Goal: Information Seeking & Learning: Compare options

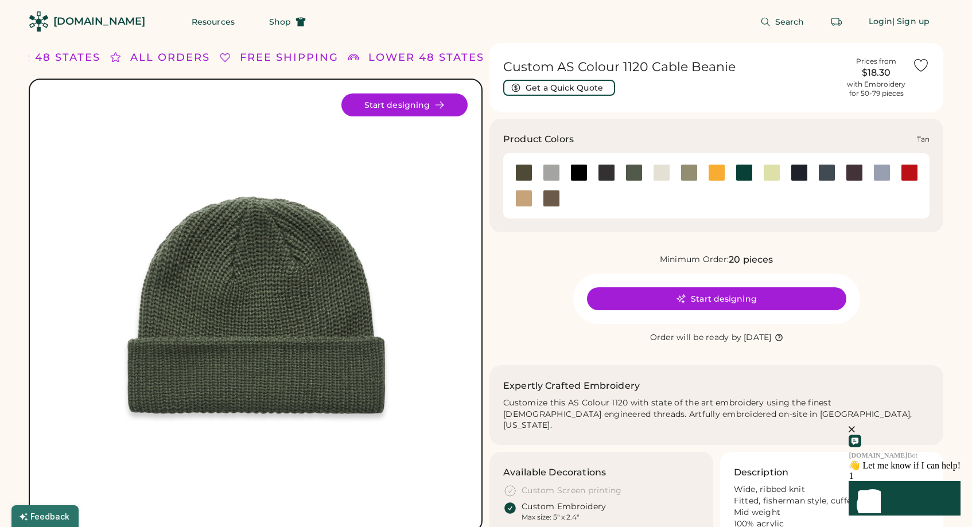
click at [528, 191] on div at bounding box center [523, 198] width 17 height 17
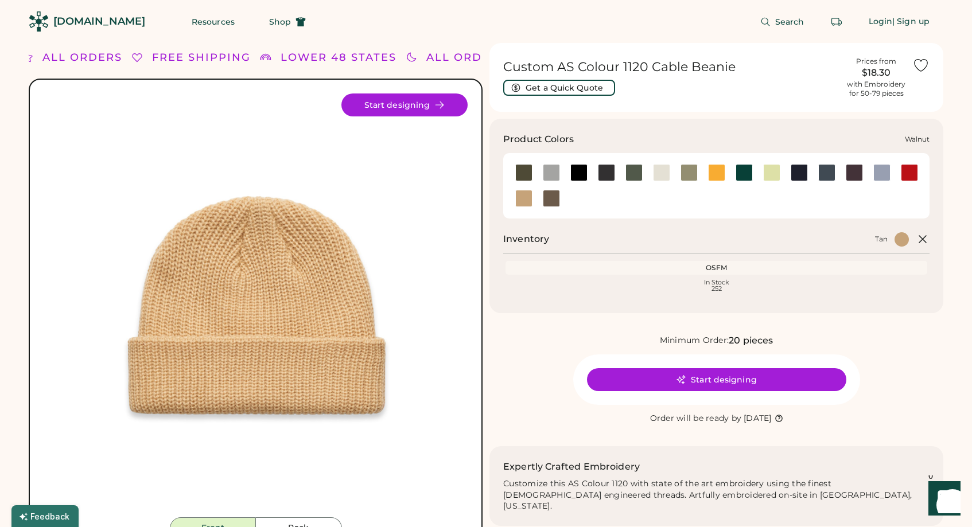
click at [545, 200] on div at bounding box center [551, 198] width 17 height 17
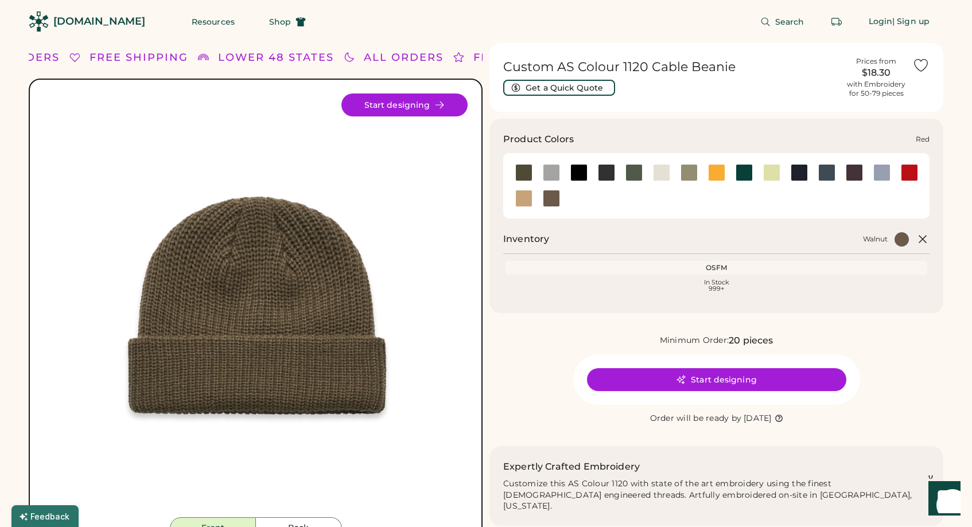
click at [912, 173] on div at bounding box center [909, 172] width 17 height 17
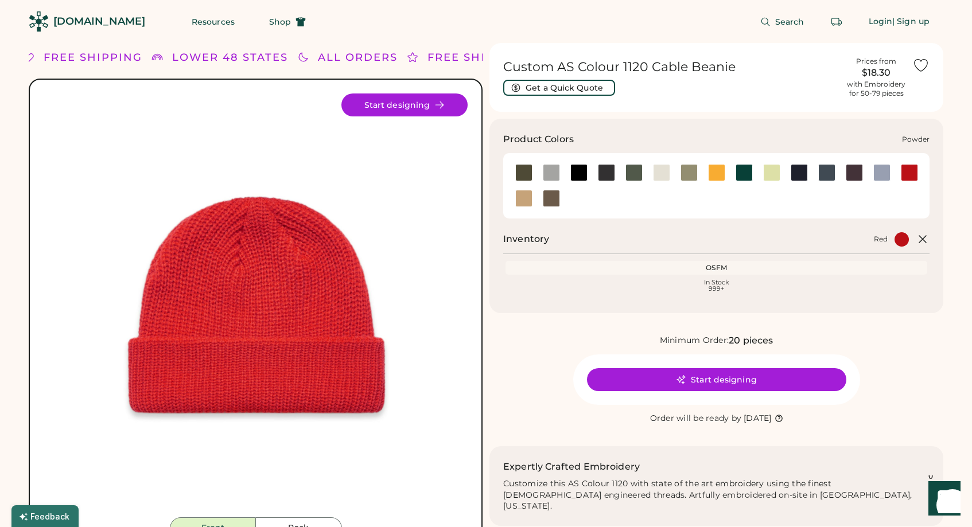
click at [879, 175] on div at bounding box center [881, 172] width 17 height 17
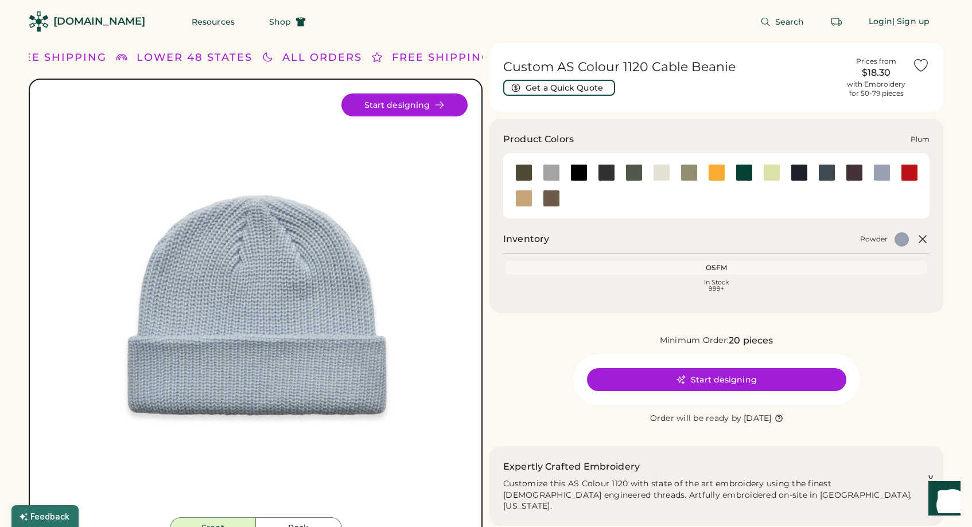
click at [853, 173] on div at bounding box center [853, 172] width 17 height 17
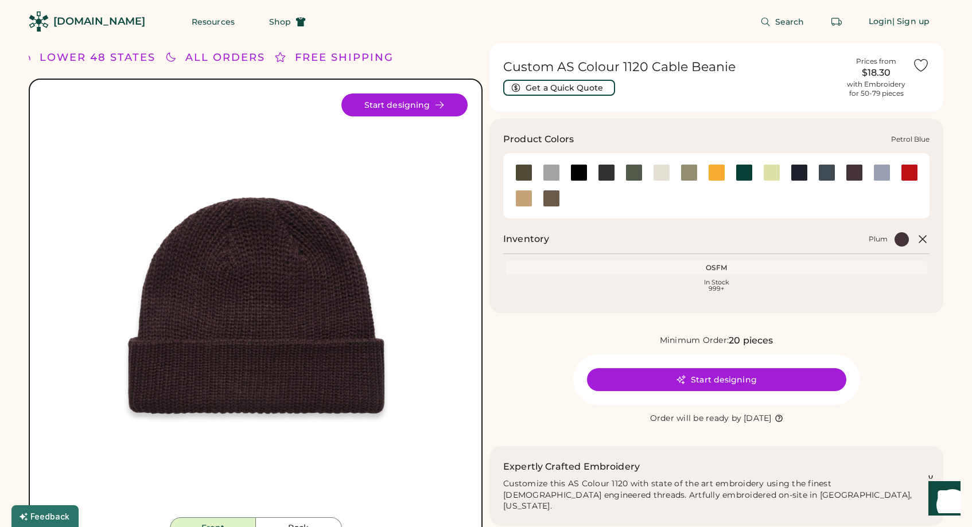
click at [831, 171] on div at bounding box center [826, 172] width 17 height 17
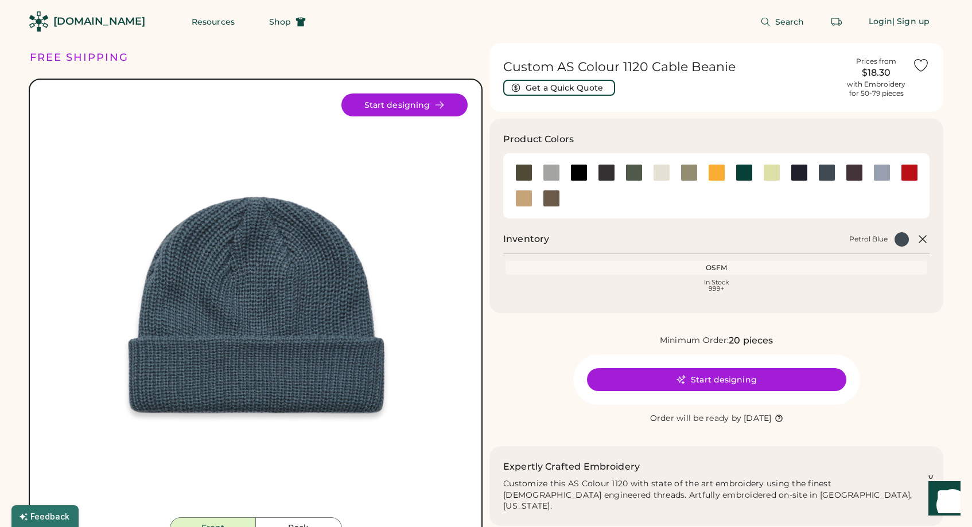
click at [614, 263] on div "OSFM" at bounding box center [716, 267] width 417 height 9
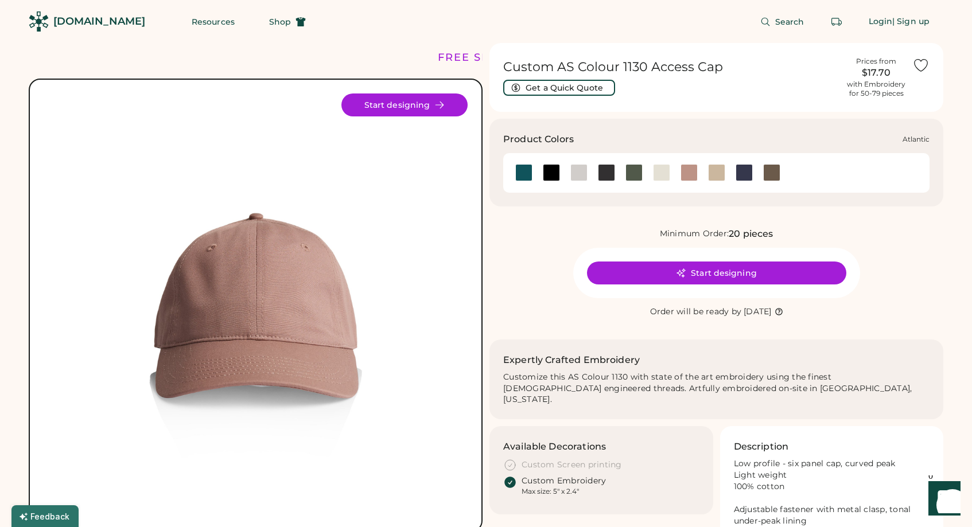
click at [528, 174] on div at bounding box center [523, 172] width 17 height 17
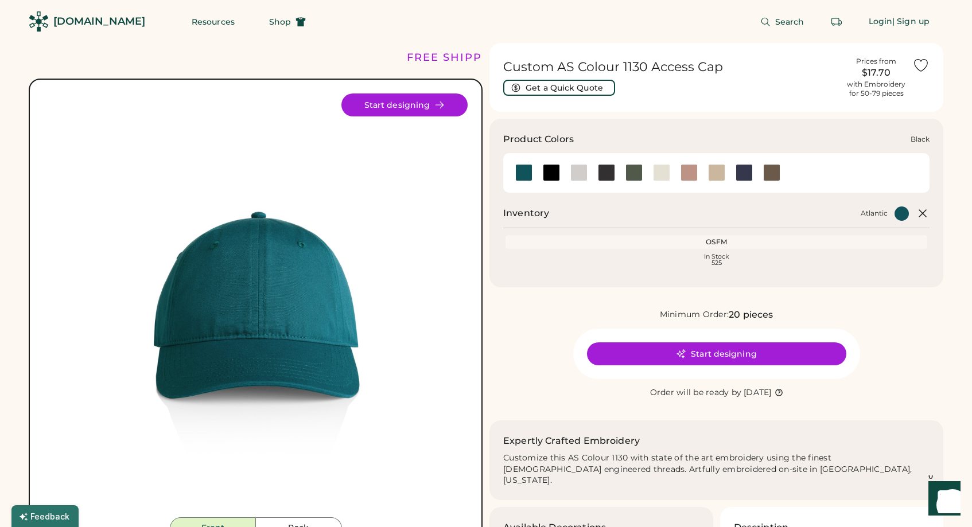
click at [549, 174] on div at bounding box center [551, 172] width 17 height 17
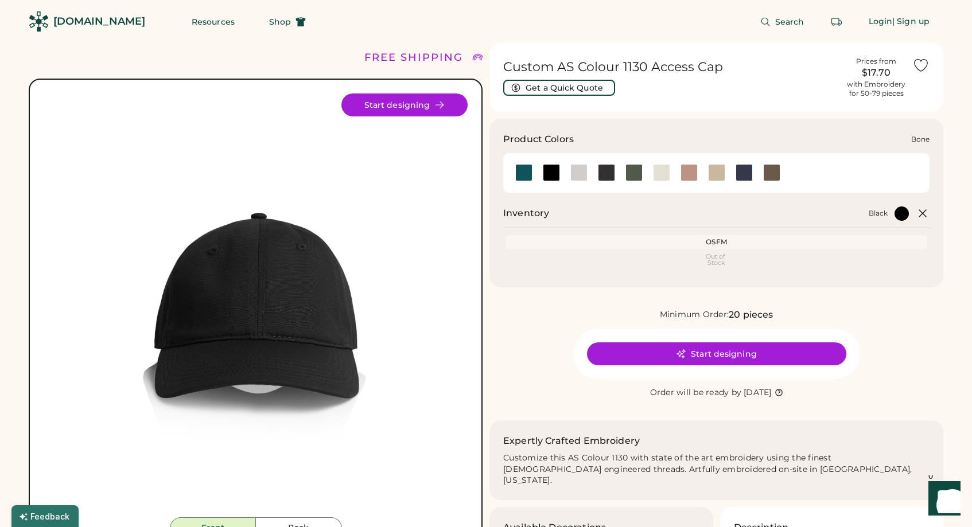
click at [567, 173] on div at bounding box center [579, 172] width 28 height 17
click at [575, 173] on div at bounding box center [578, 172] width 17 height 17
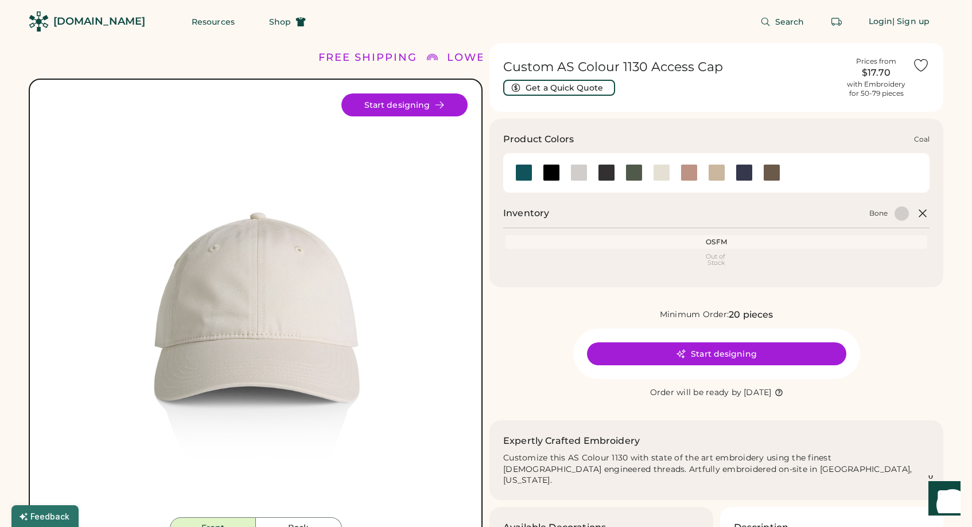
click at [606, 175] on div at bounding box center [606, 172] width 17 height 17
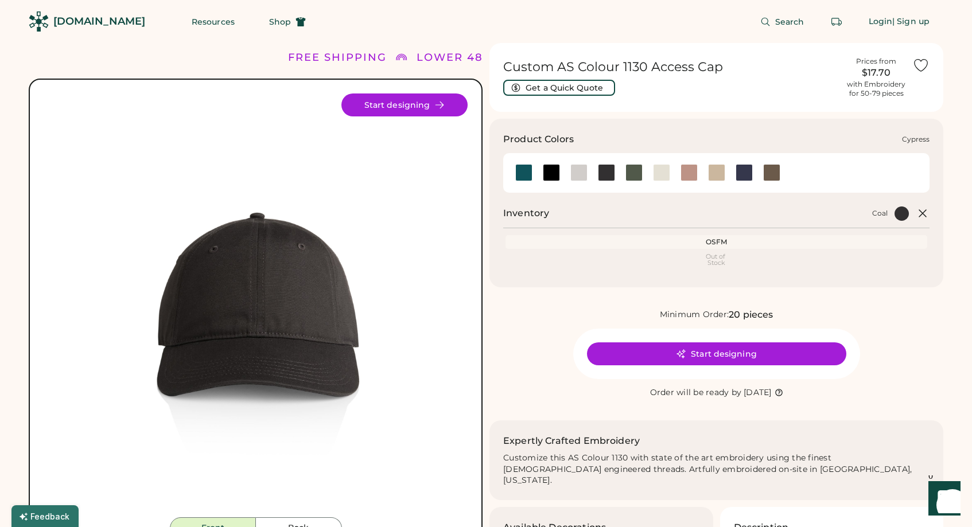
click at [632, 175] on div at bounding box center [633, 172] width 17 height 17
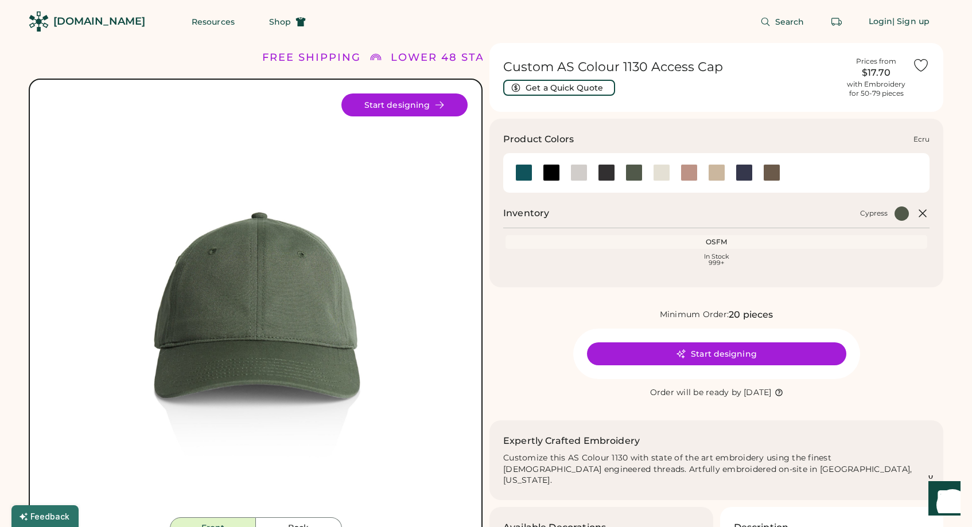
click at [654, 175] on div at bounding box center [661, 172] width 17 height 17
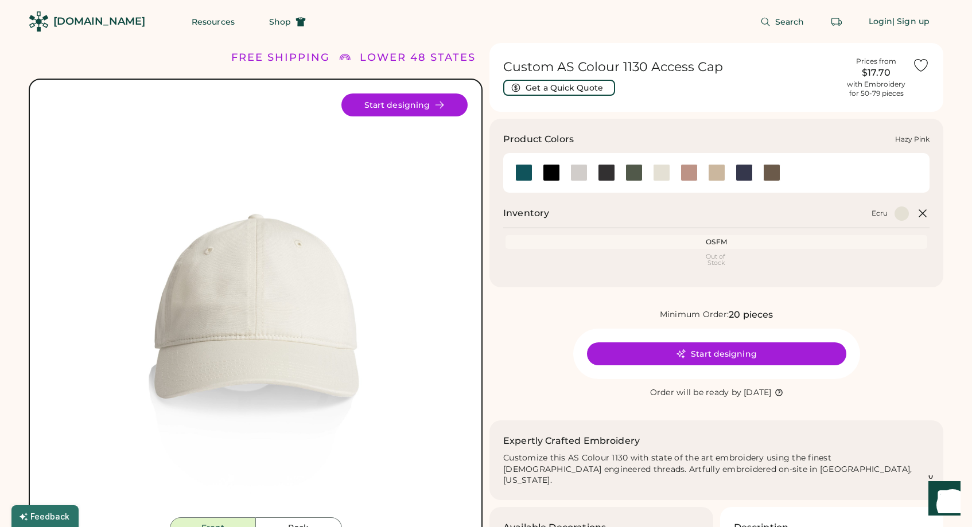
click at [693, 174] on div at bounding box center [688, 172] width 17 height 17
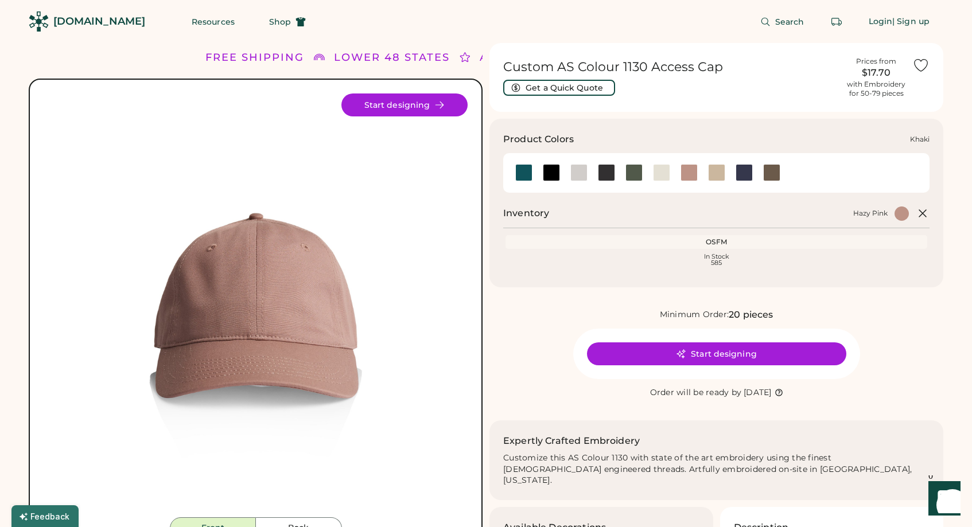
click at [714, 174] on div at bounding box center [716, 172] width 17 height 17
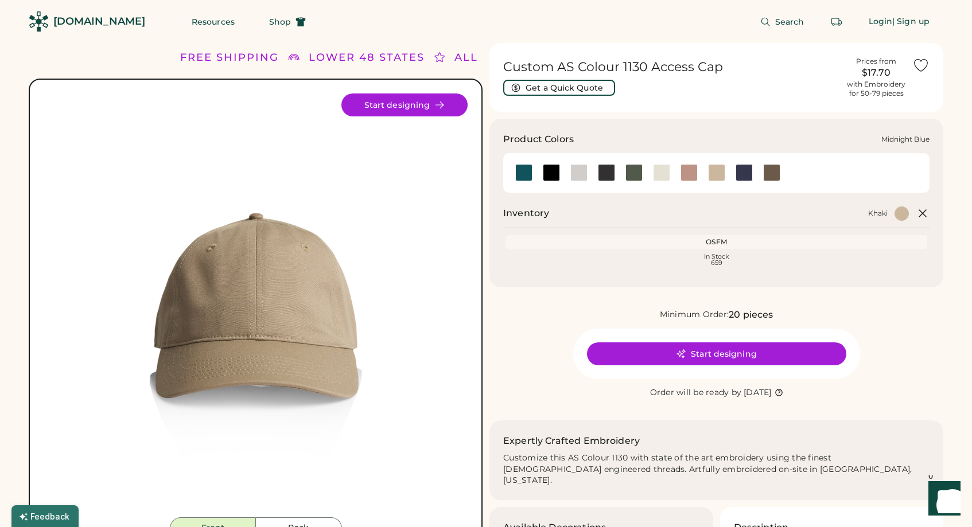
click at [742, 174] on div at bounding box center [743, 172] width 17 height 17
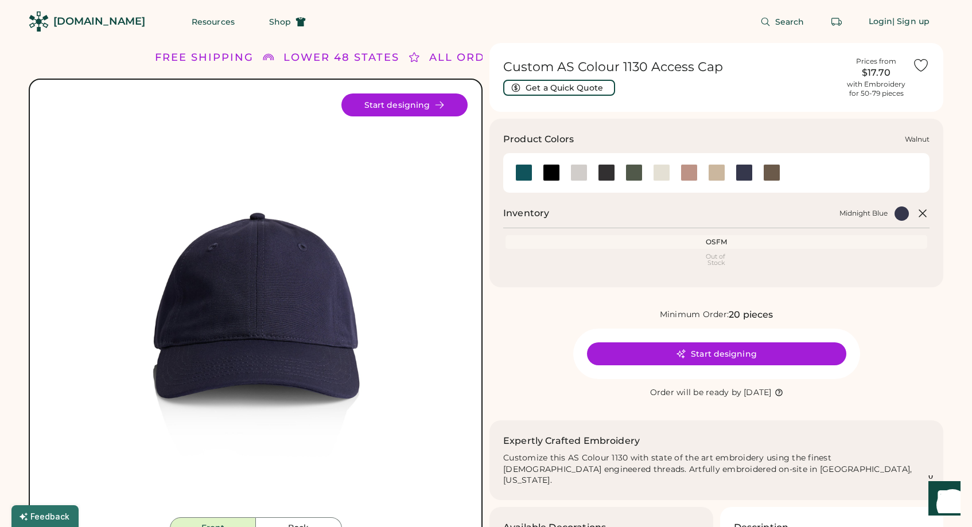
click at [769, 174] on div at bounding box center [771, 172] width 17 height 17
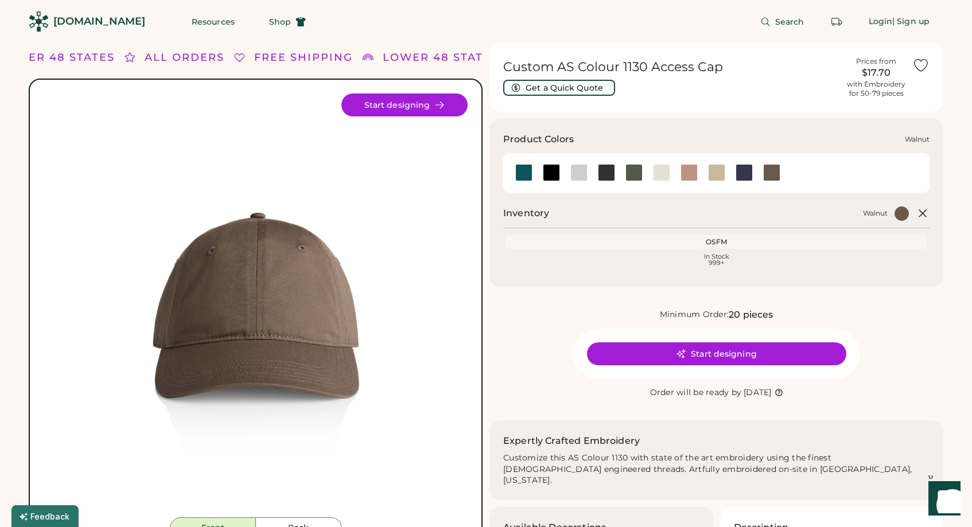
click at [766, 171] on div at bounding box center [771, 172] width 17 height 17
click at [739, 173] on div at bounding box center [743, 172] width 17 height 17
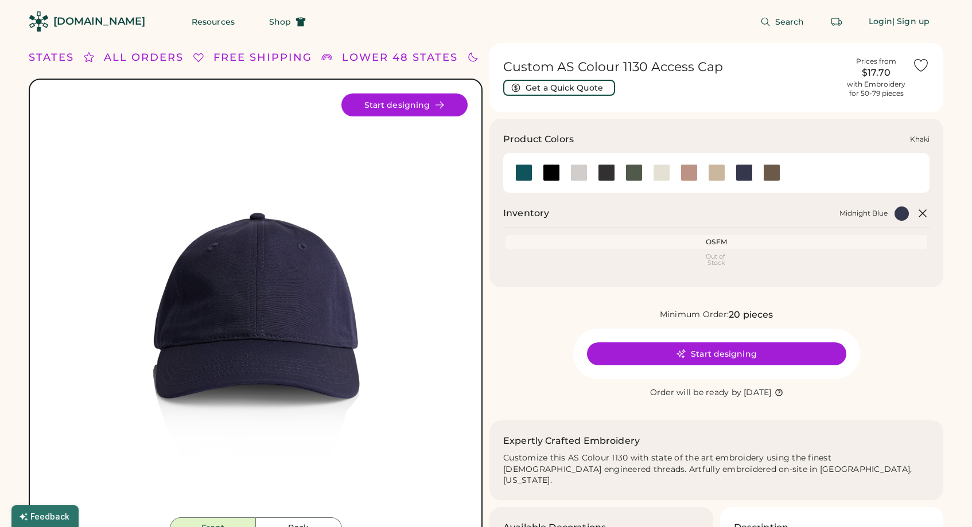
click at [720, 173] on div at bounding box center [716, 172] width 17 height 17
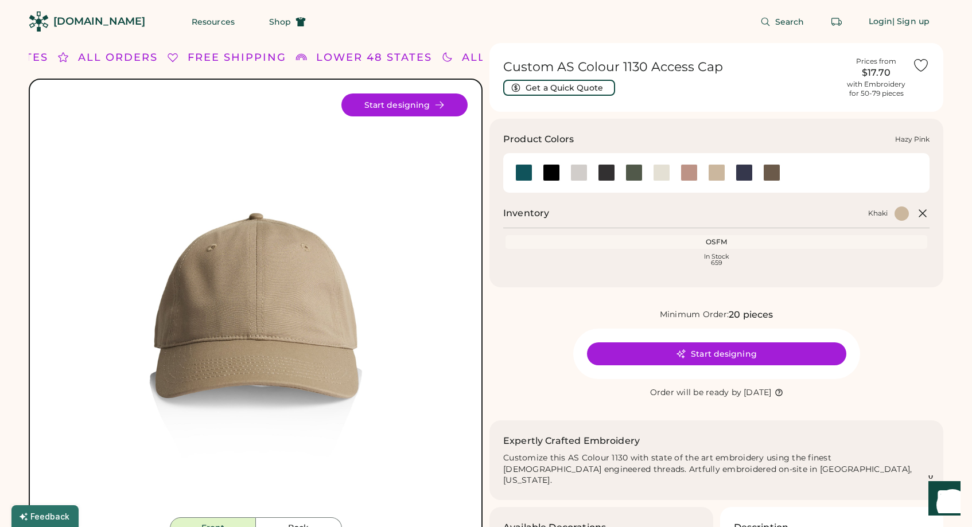
click at [689, 176] on div at bounding box center [688, 172] width 17 height 17
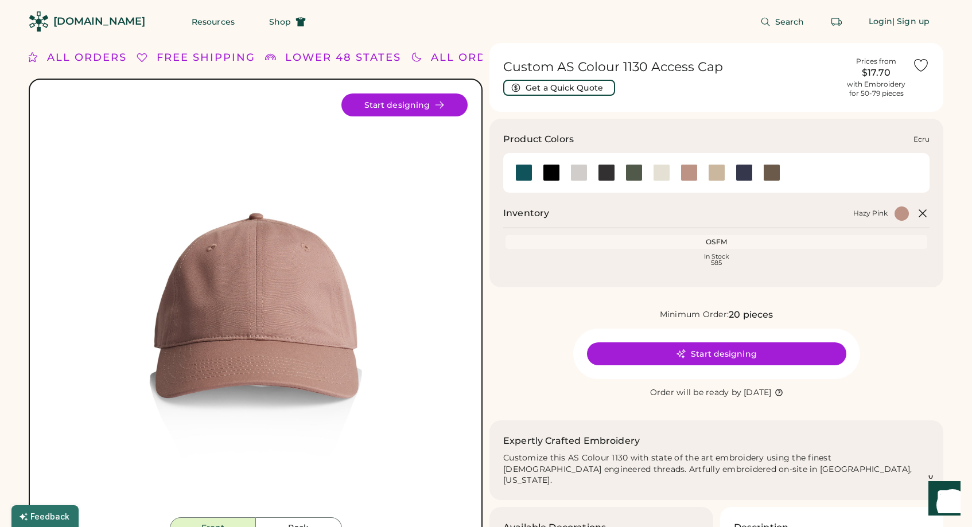
click at [657, 176] on div at bounding box center [661, 172] width 17 height 17
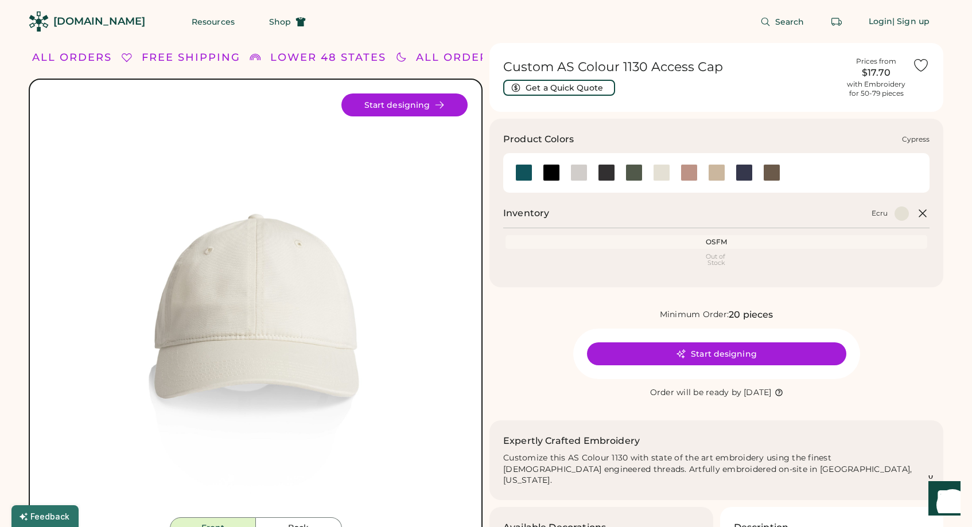
click at [638, 175] on div at bounding box center [633, 172] width 17 height 17
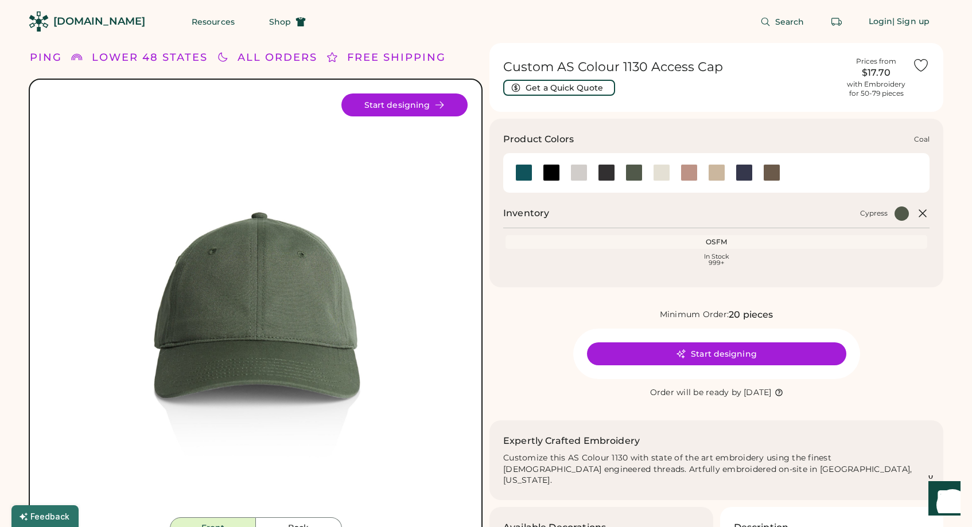
click at [602, 176] on div at bounding box center [606, 172] width 17 height 17
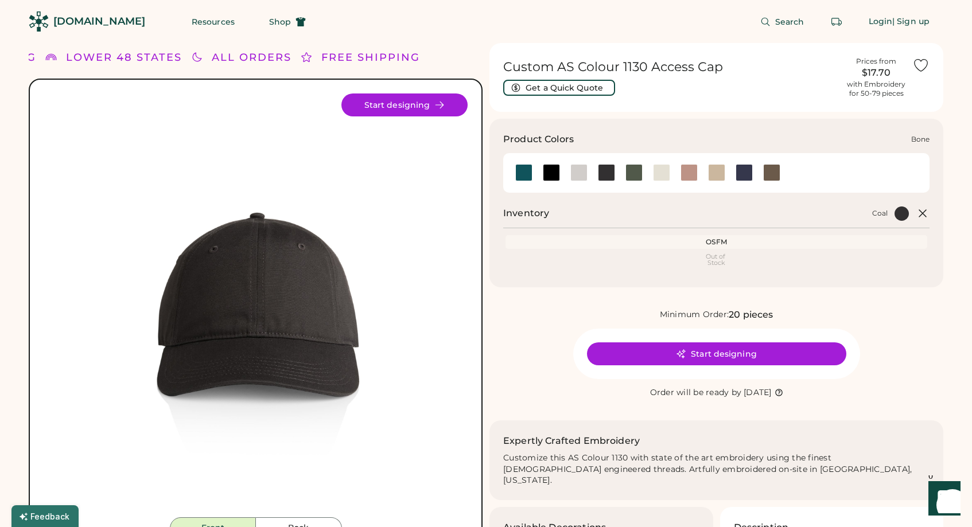
click at [575, 178] on div at bounding box center [578, 172] width 17 height 17
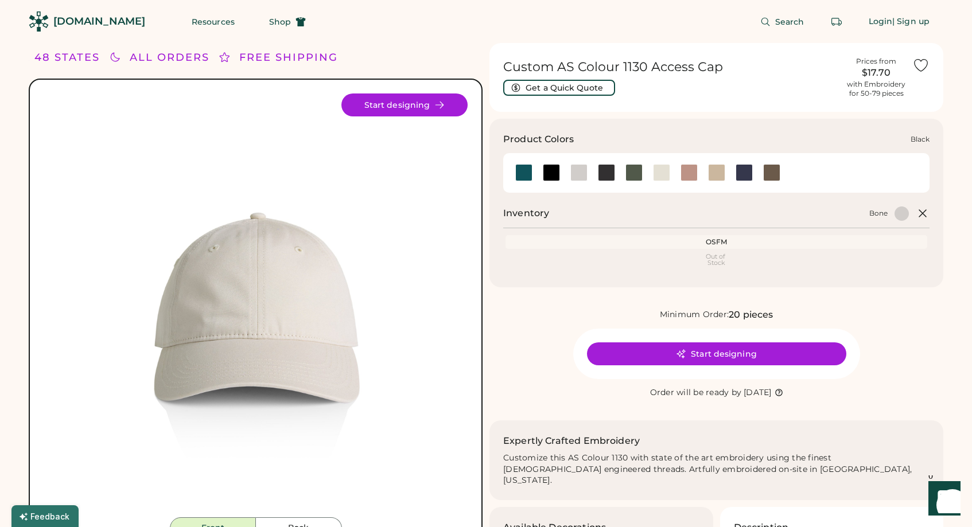
click at [556, 168] on div at bounding box center [551, 172] width 17 height 17
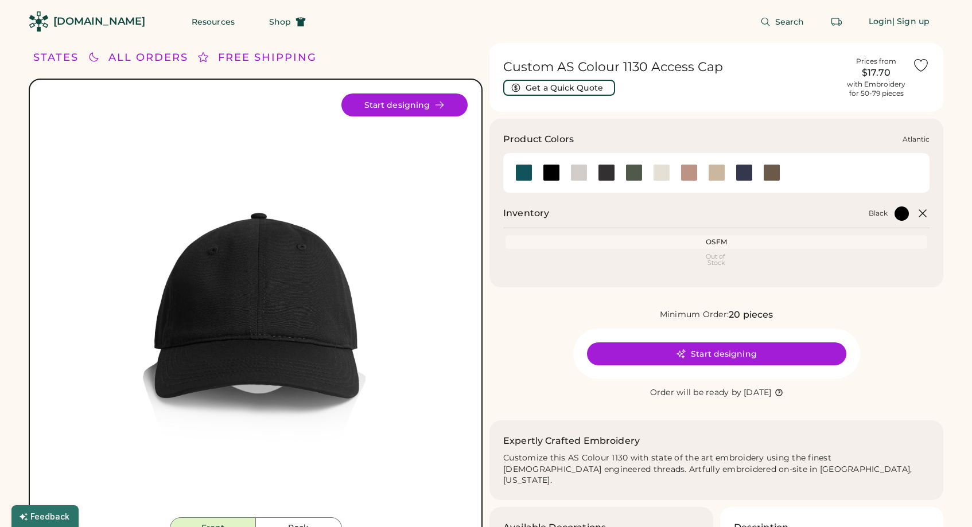
click at [531, 174] on div at bounding box center [523, 172] width 17 height 17
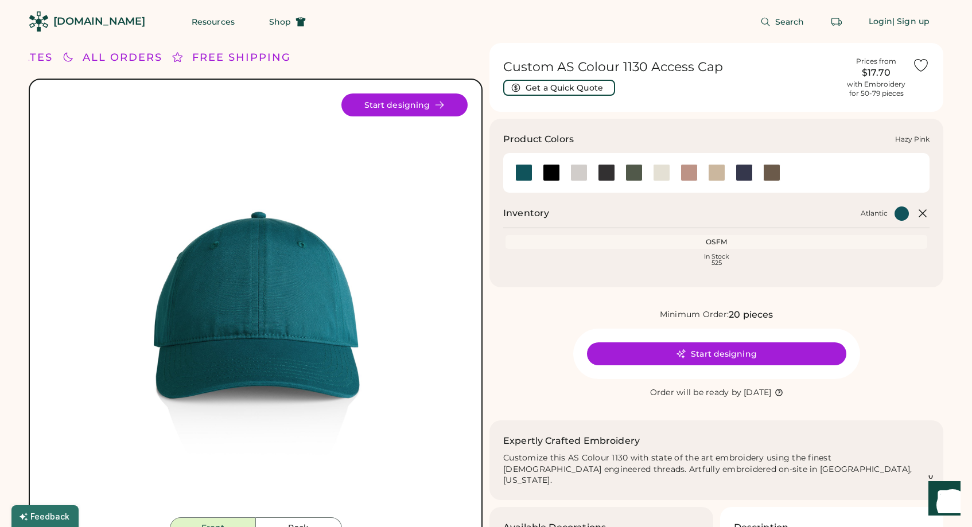
click at [695, 173] on div at bounding box center [688, 172] width 17 height 17
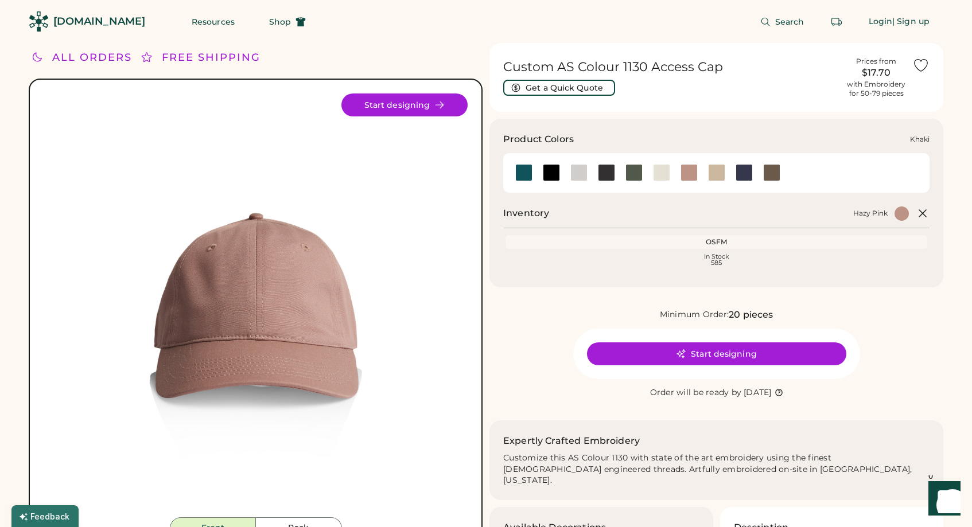
click at [715, 173] on div at bounding box center [716, 172] width 17 height 17
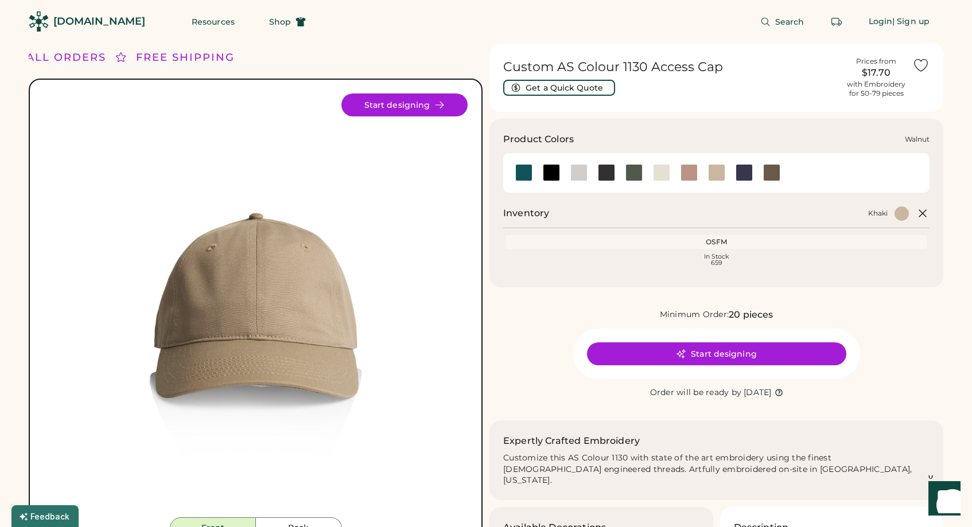
click at [770, 177] on div at bounding box center [771, 172] width 17 height 17
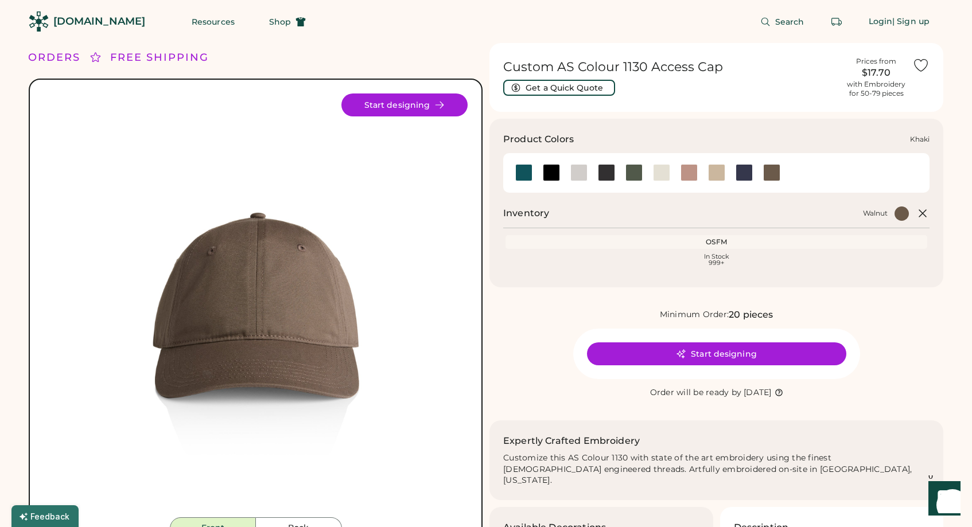
click at [719, 174] on div at bounding box center [716, 172] width 17 height 17
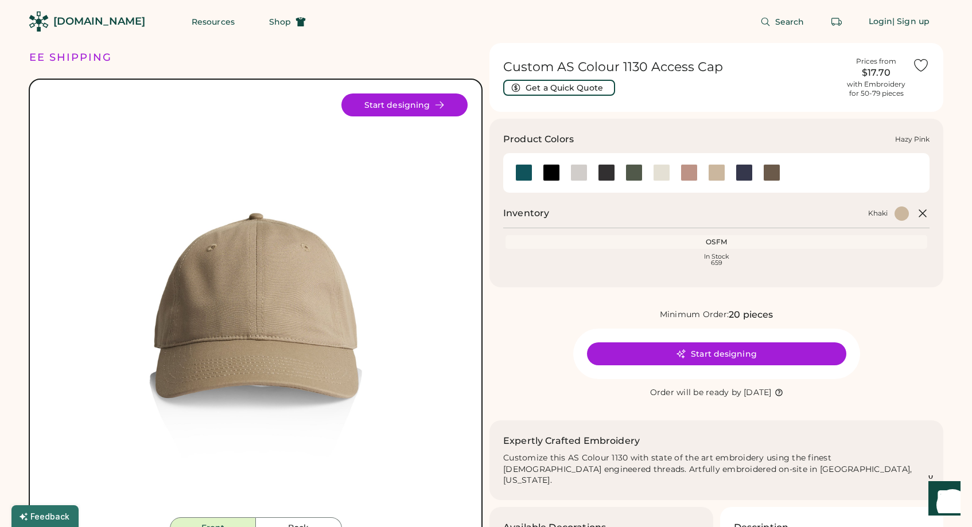
click at [687, 172] on div at bounding box center [688, 172] width 17 height 17
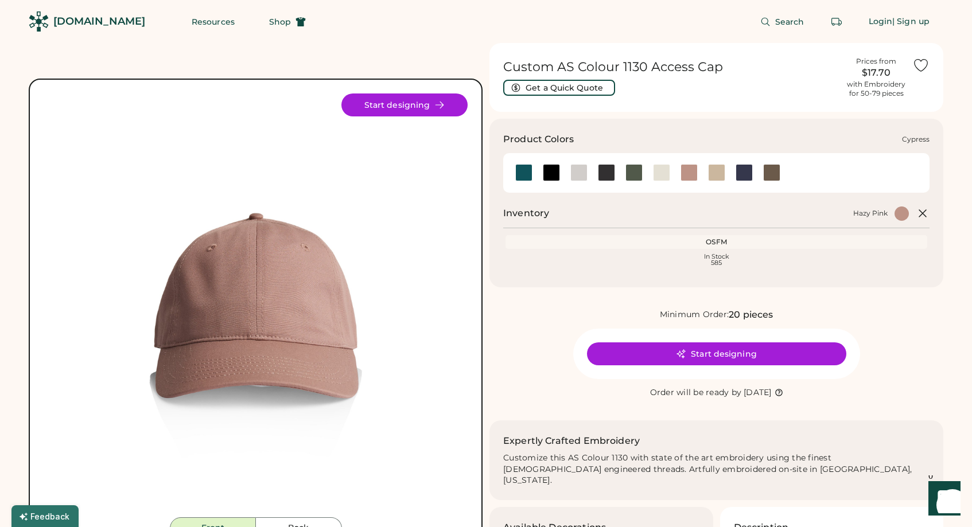
click at [631, 170] on div at bounding box center [633, 172] width 17 height 17
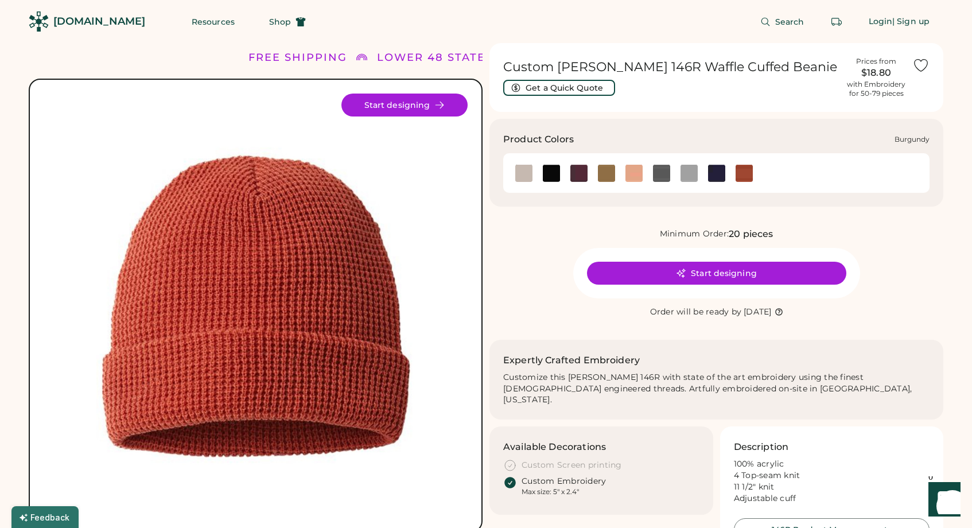
click at [583, 166] on img at bounding box center [578, 173] width 17 height 17
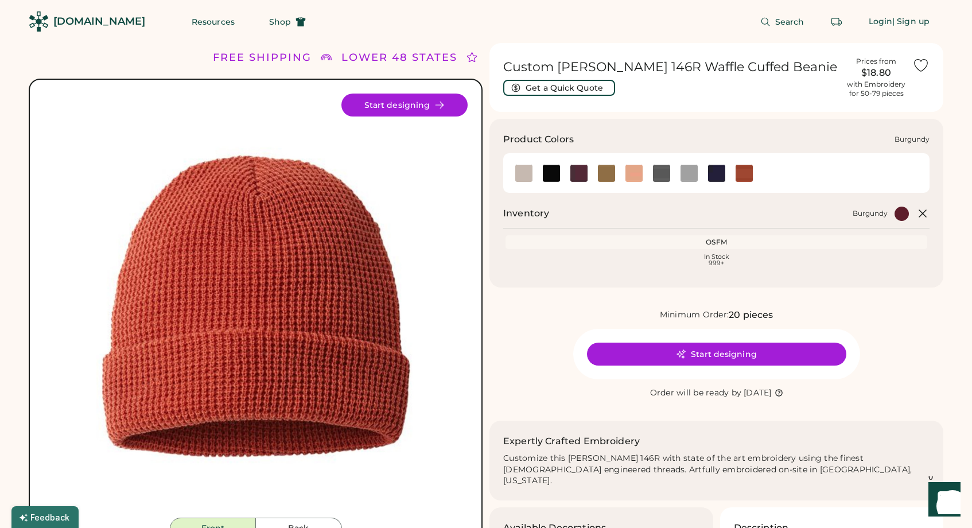
click at [583, 166] on img at bounding box center [578, 173] width 17 height 17
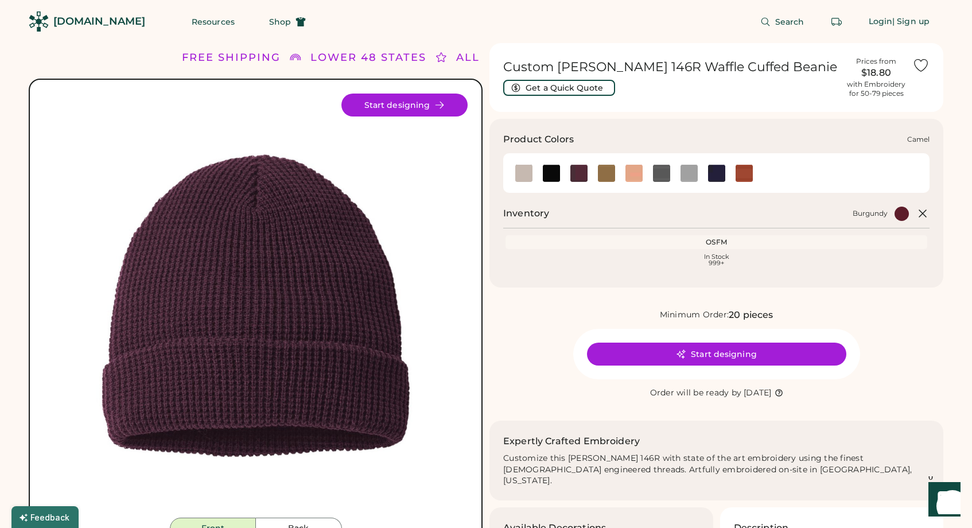
click at [601, 170] on img at bounding box center [606, 173] width 17 height 17
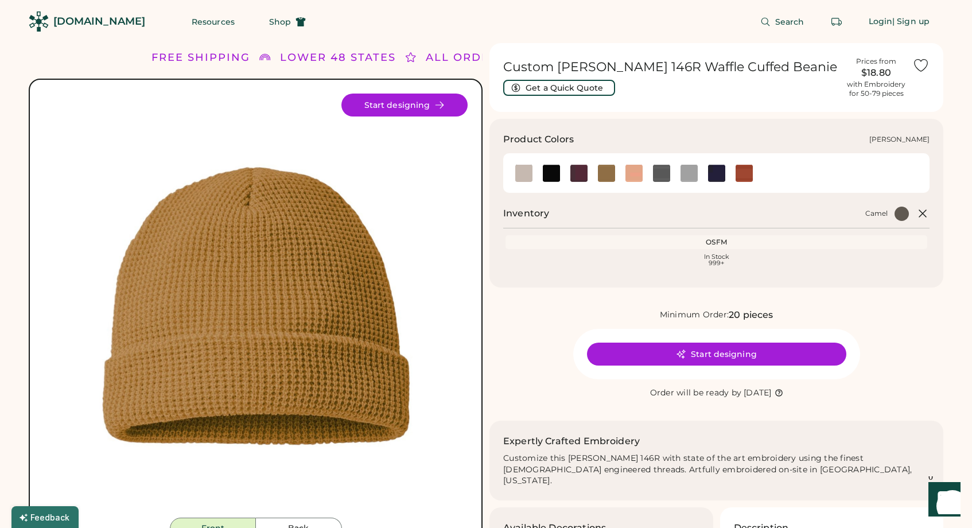
click at [656, 171] on img at bounding box center [661, 173] width 17 height 17
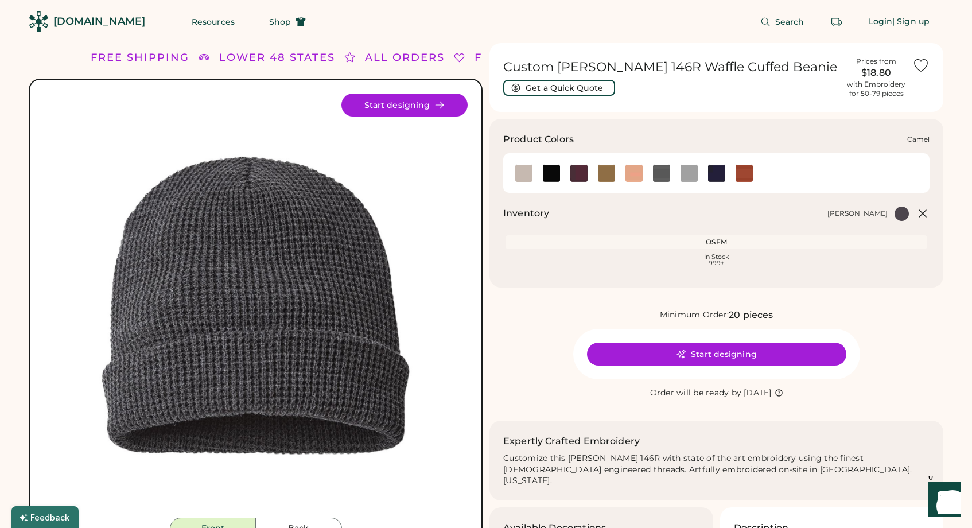
click at [606, 170] on img at bounding box center [606, 173] width 17 height 17
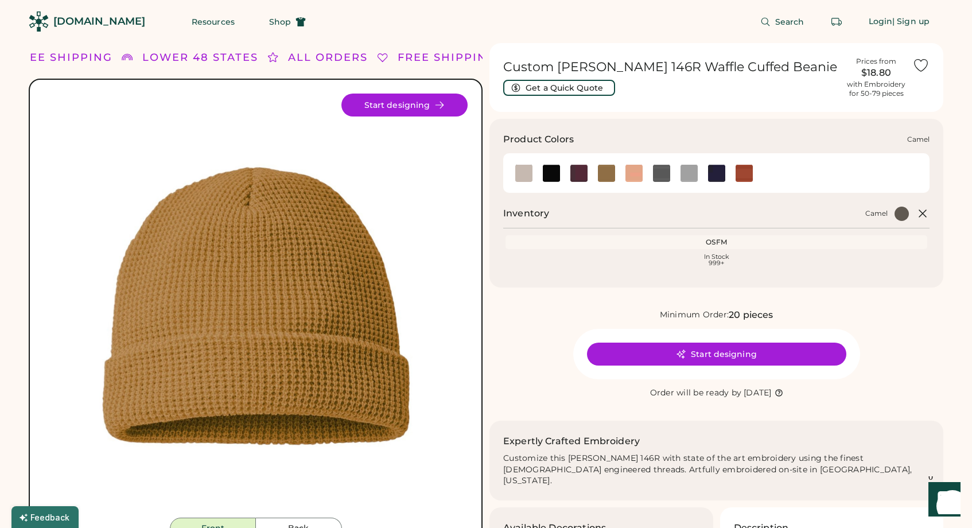
click at [605, 169] on img at bounding box center [606, 173] width 17 height 17
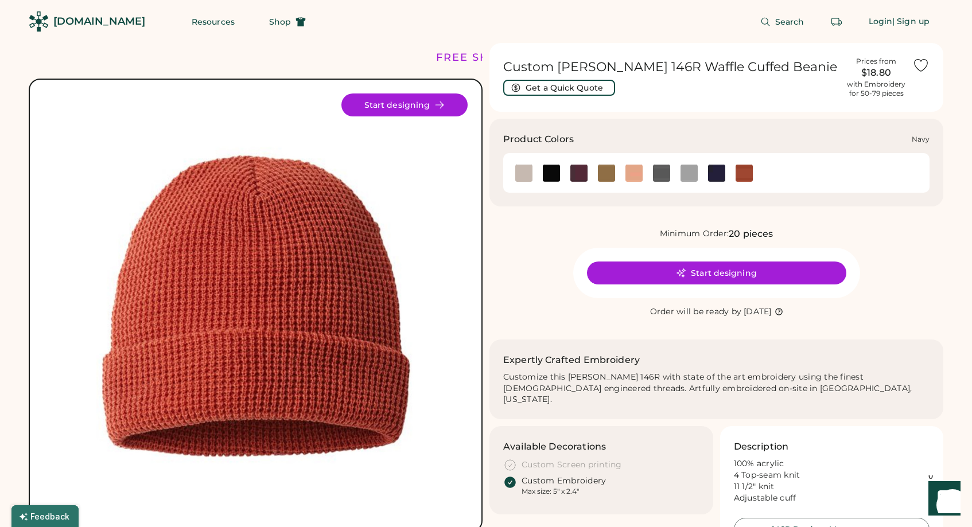
click at [727, 170] on div at bounding box center [717, 172] width 28 height 17
click at [721, 173] on img at bounding box center [716, 173] width 17 height 17
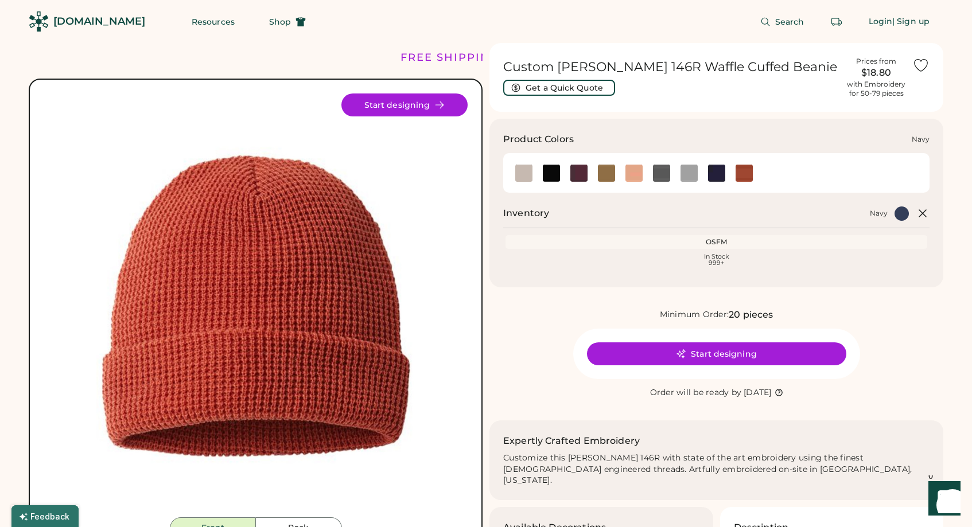
click at [714, 176] on img at bounding box center [716, 173] width 17 height 17
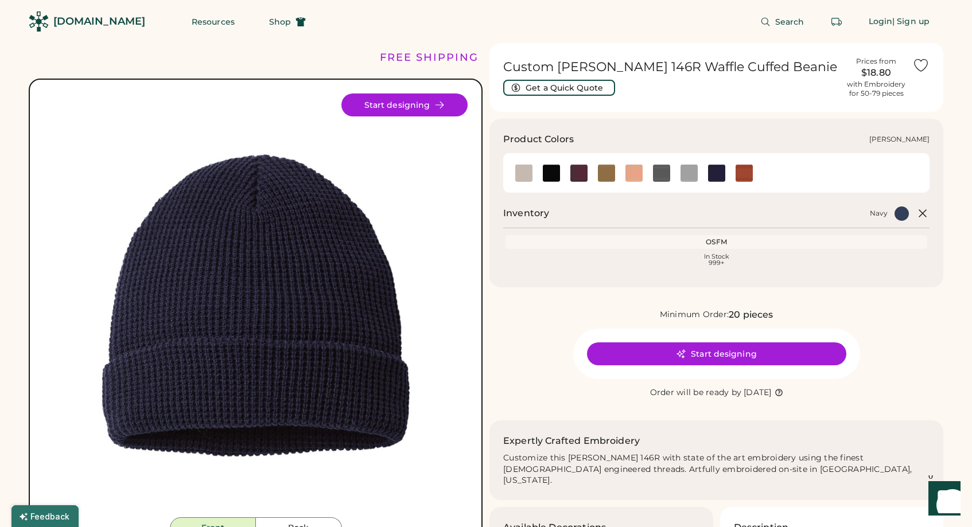
click at [695, 178] on img at bounding box center [688, 173] width 17 height 17
click at [692, 173] on img at bounding box center [688, 173] width 17 height 17
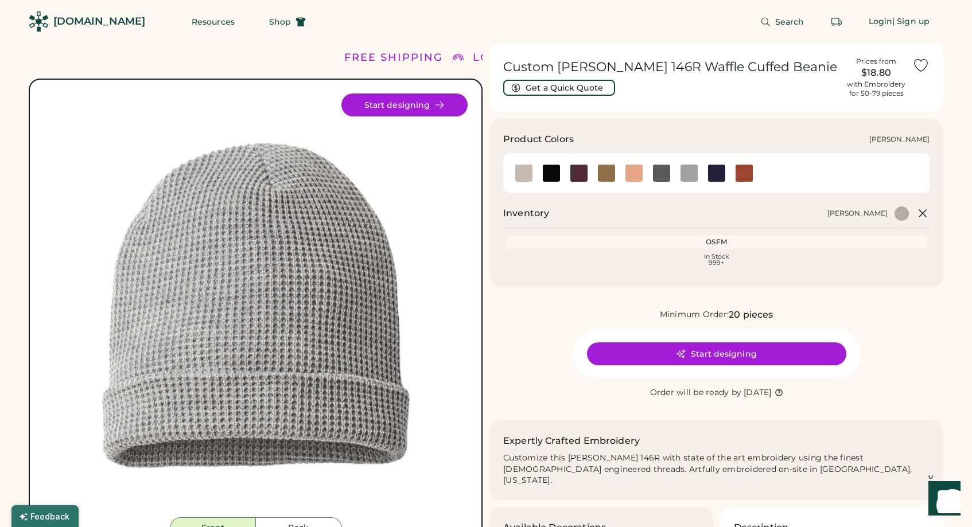
click at [664, 171] on img at bounding box center [661, 173] width 17 height 17
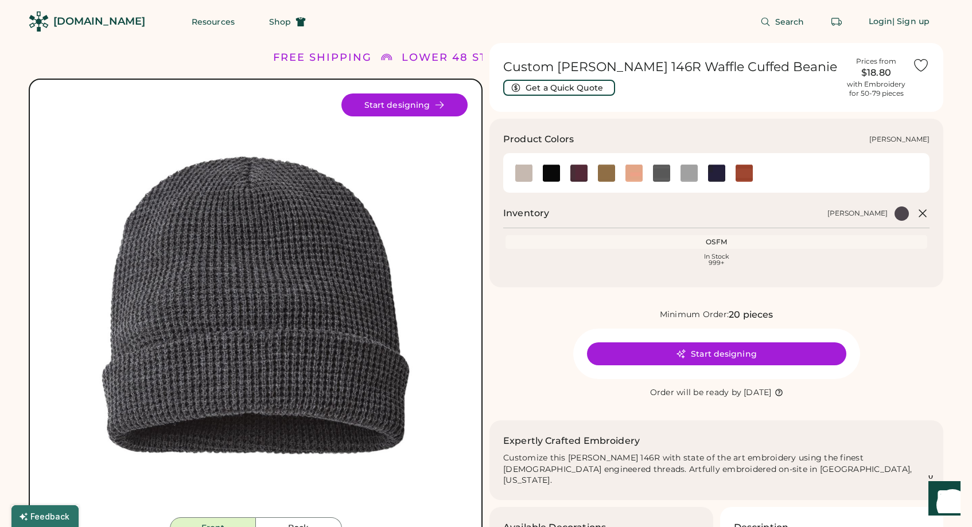
click at [662, 169] on img at bounding box center [661, 173] width 17 height 17
click at [642, 169] on img at bounding box center [633, 173] width 17 height 17
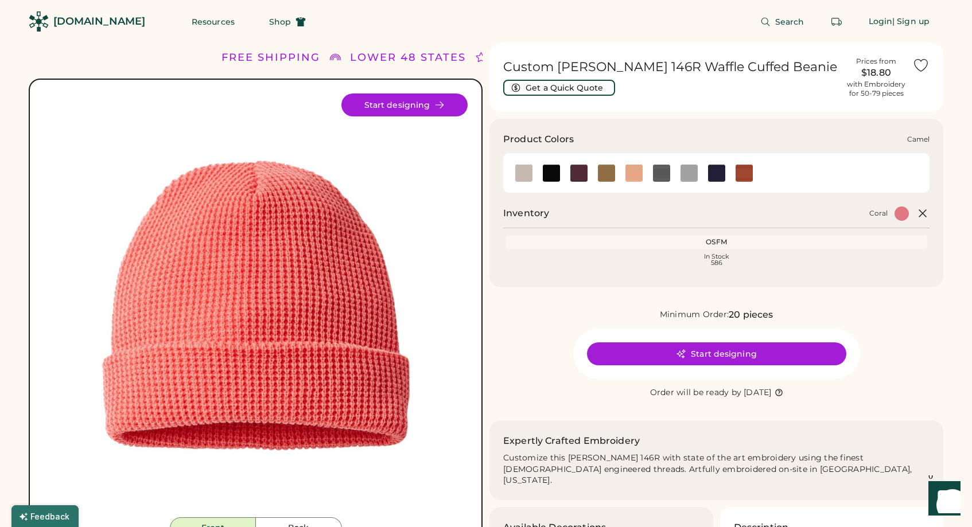
click at [594, 174] on div at bounding box center [607, 172] width 28 height 17
click at [613, 171] on img at bounding box center [606, 173] width 17 height 17
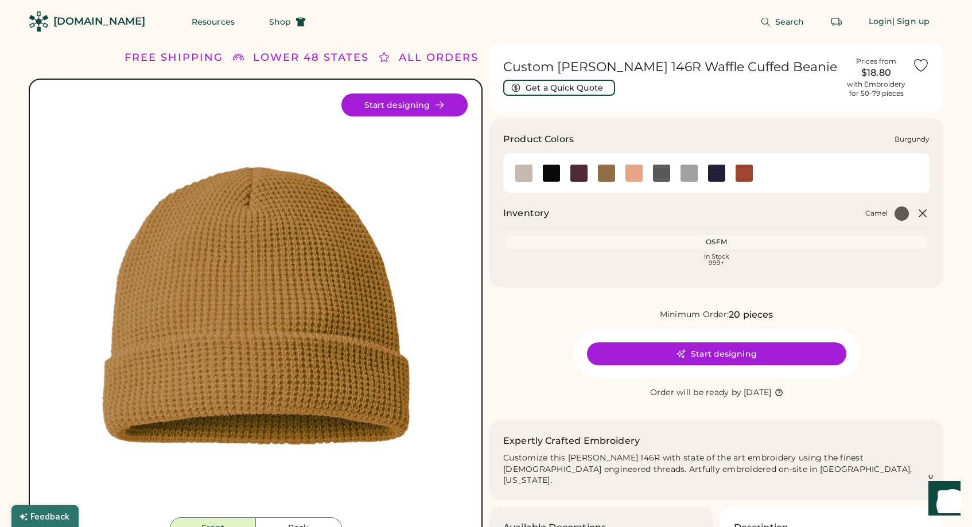
click at [572, 171] on img at bounding box center [578, 173] width 17 height 17
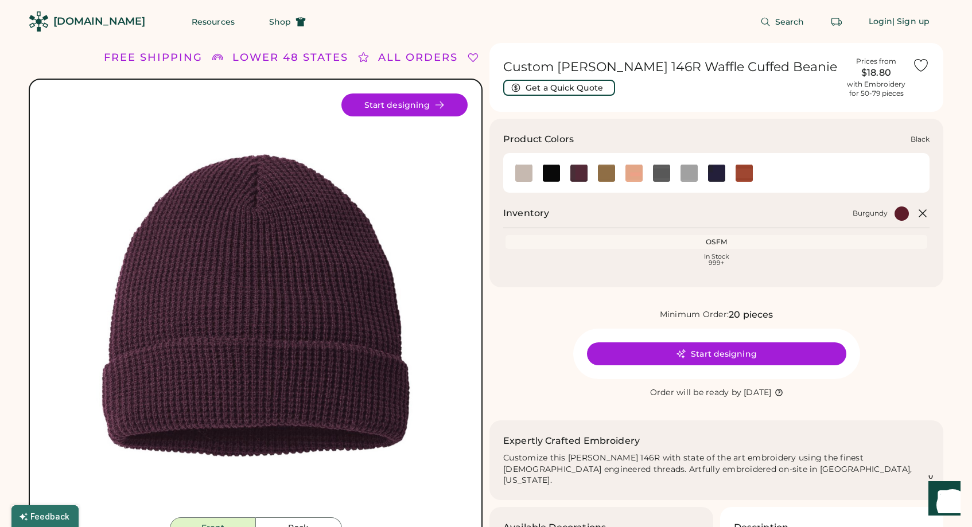
click at [552, 170] on img at bounding box center [551, 173] width 17 height 17
click at [528, 173] on img at bounding box center [523, 173] width 17 height 17
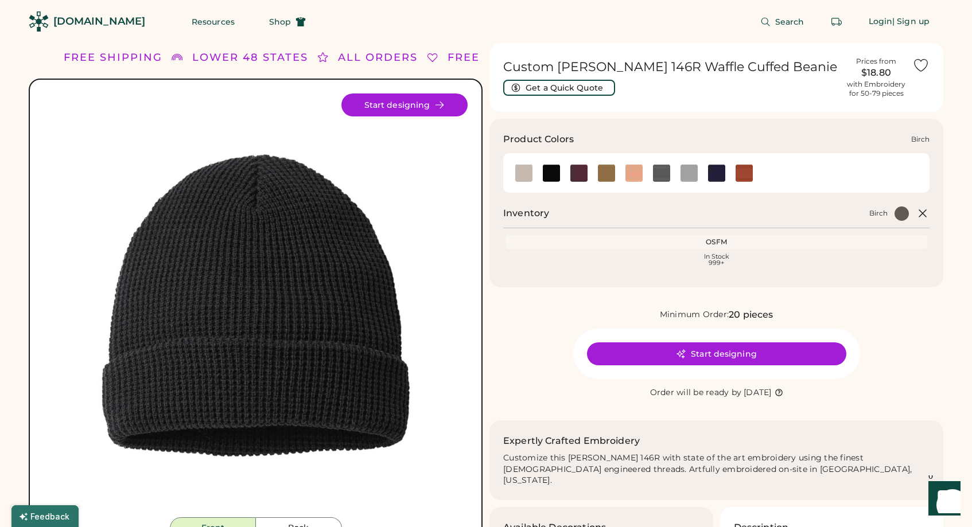
click at [516, 174] on img at bounding box center [523, 173] width 17 height 17
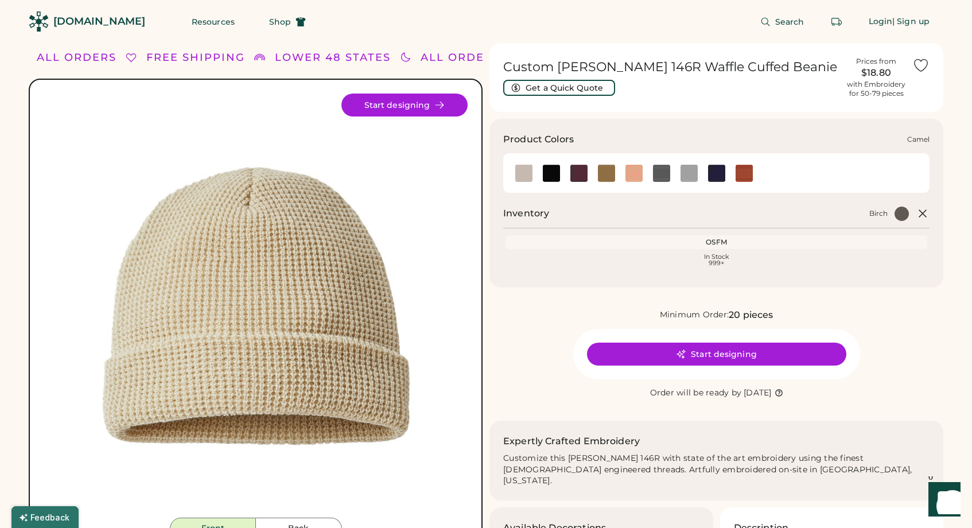
click at [607, 169] on img at bounding box center [606, 173] width 17 height 17
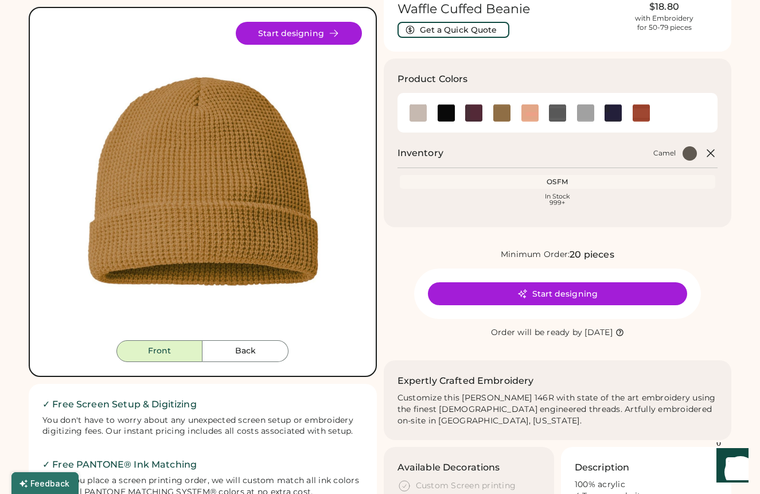
scroll to position [59, 0]
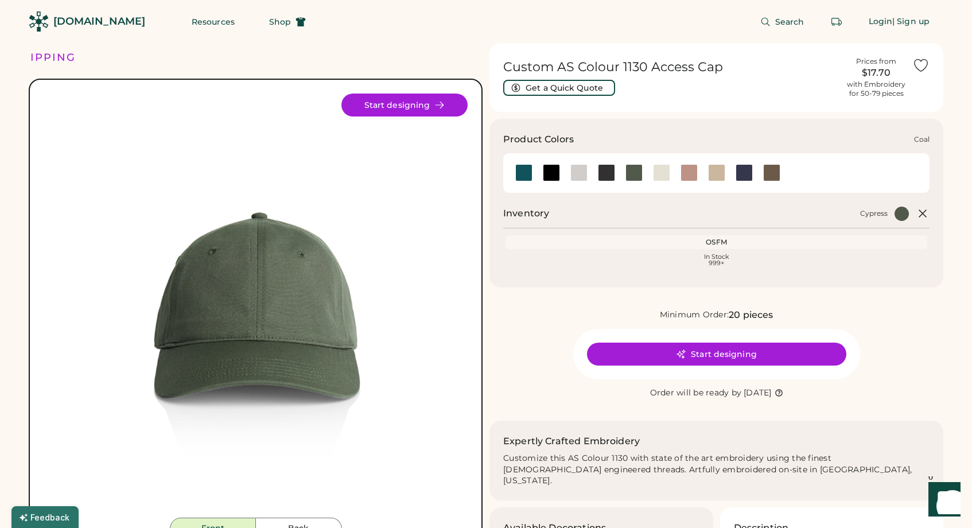
click at [605, 174] on div at bounding box center [606, 172] width 17 height 17
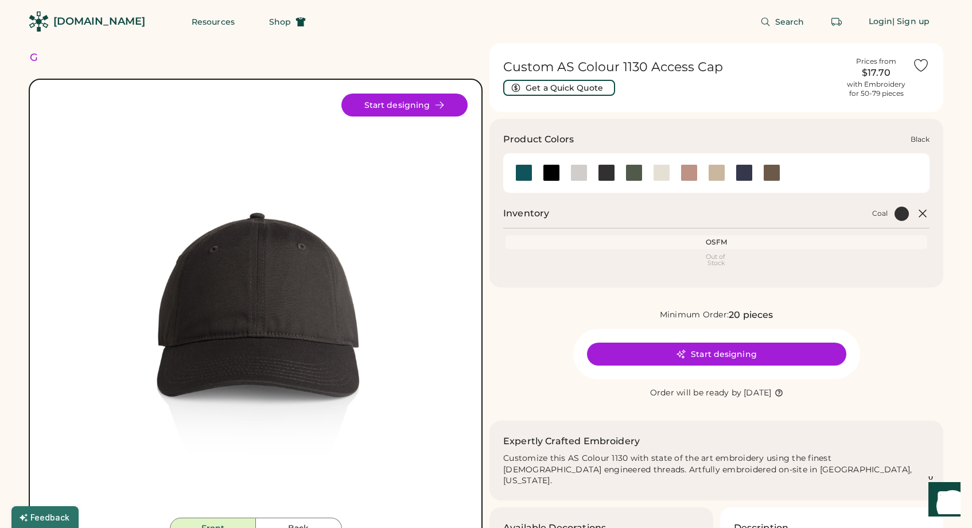
click at [549, 174] on div at bounding box center [551, 172] width 17 height 17
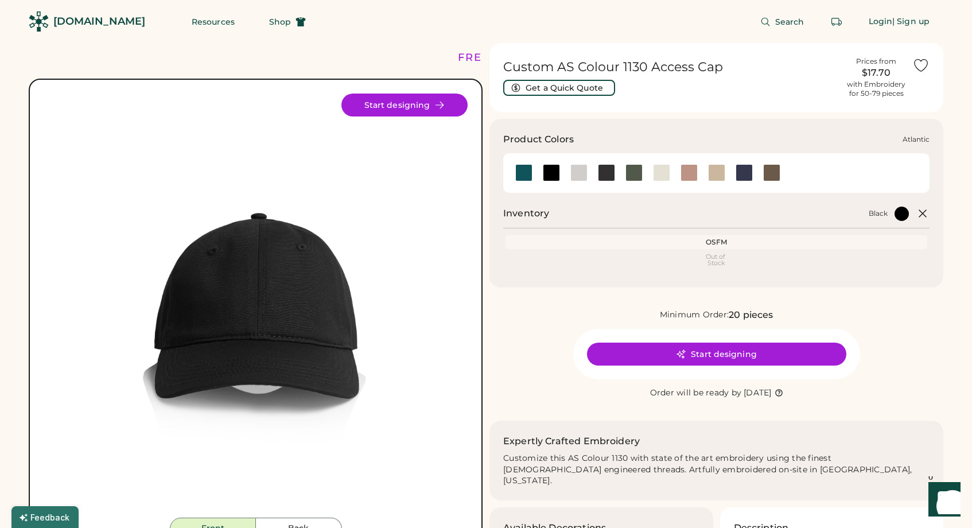
click at [528, 173] on div at bounding box center [523, 172] width 17 height 17
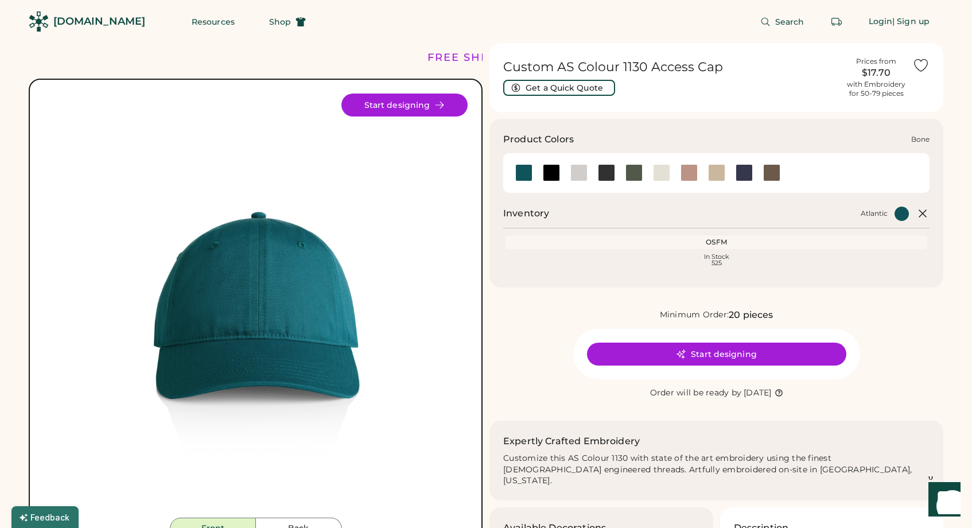
click at [583, 175] on div at bounding box center [578, 172] width 17 height 17
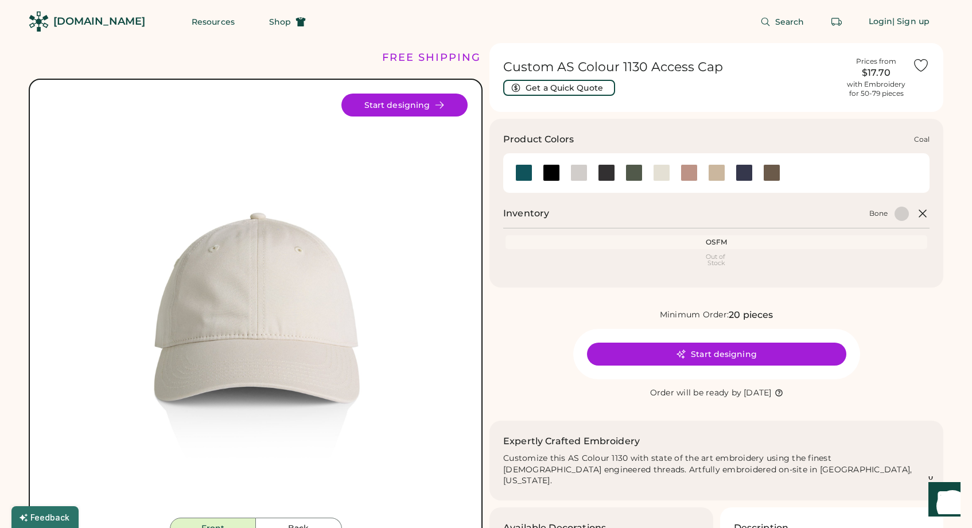
click at [606, 172] on div at bounding box center [606, 172] width 17 height 17
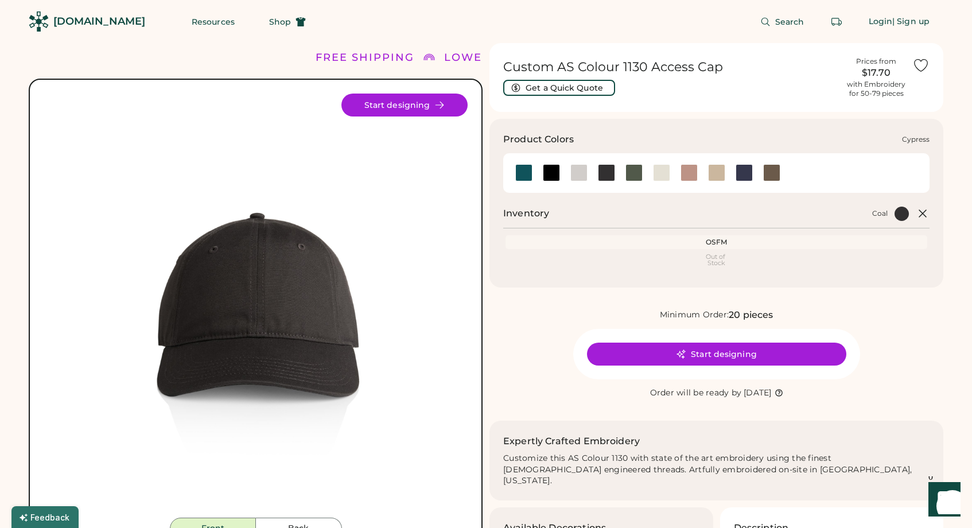
click at [629, 173] on div at bounding box center [633, 172] width 17 height 17
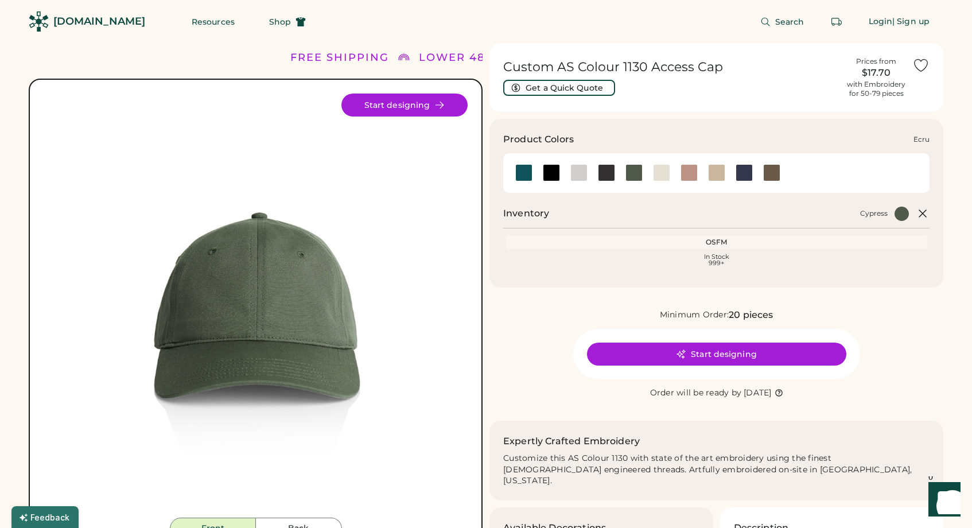
click at [663, 173] on div at bounding box center [661, 172] width 17 height 17
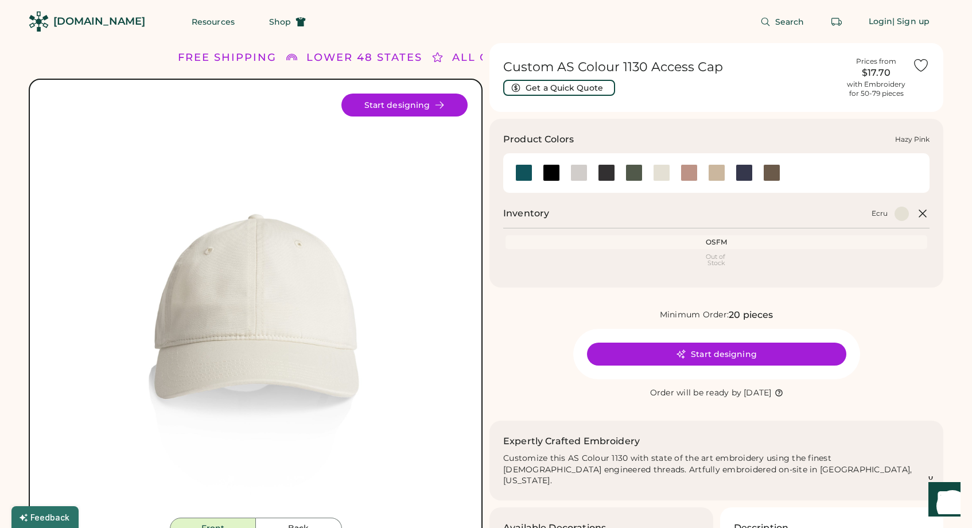
click at [684, 174] on div at bounding box center [688, 172] width 17 height 17
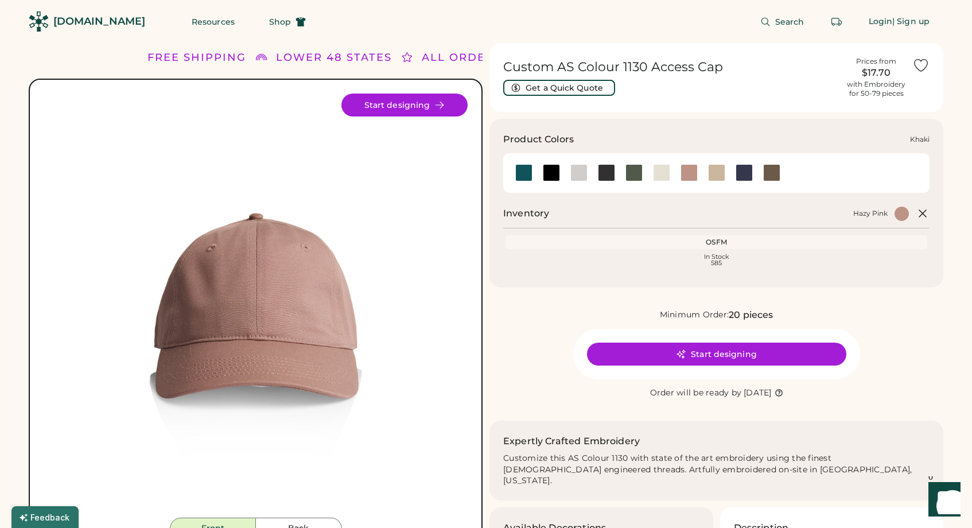
click at [709, 171] on div at bounding box center [716, 172] width 17 height 17
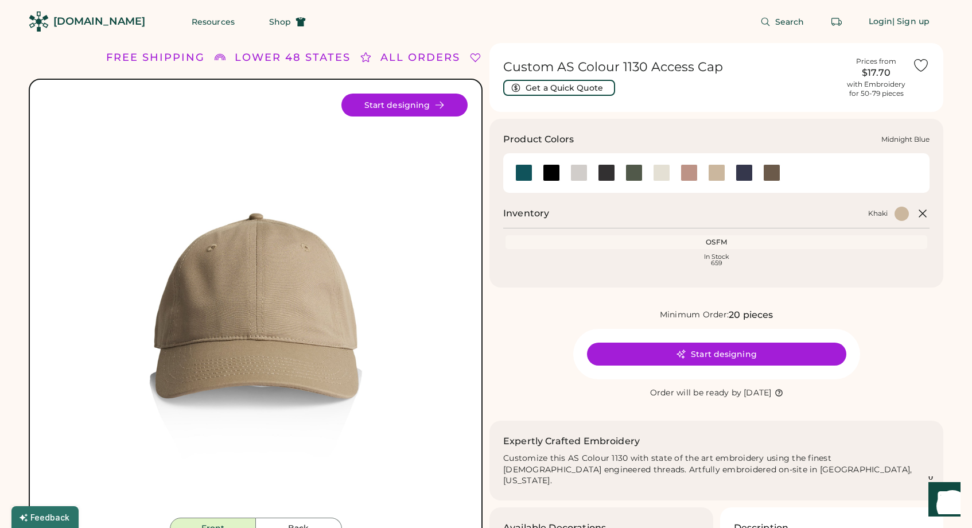
click at [745, 174] on div at bounding box center [743, 172] width 17 height 17
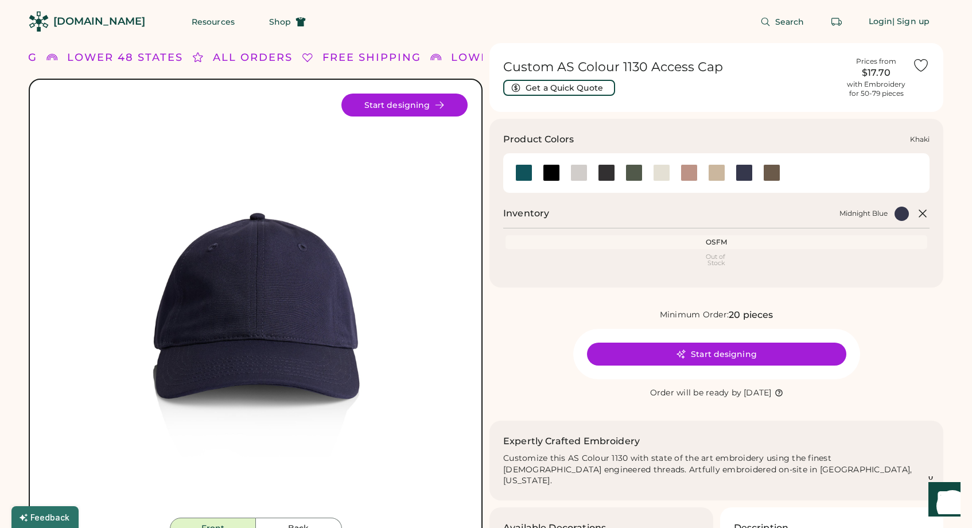
click at [713, 175] on div at bounding box center [716, 172] width 17 height 17
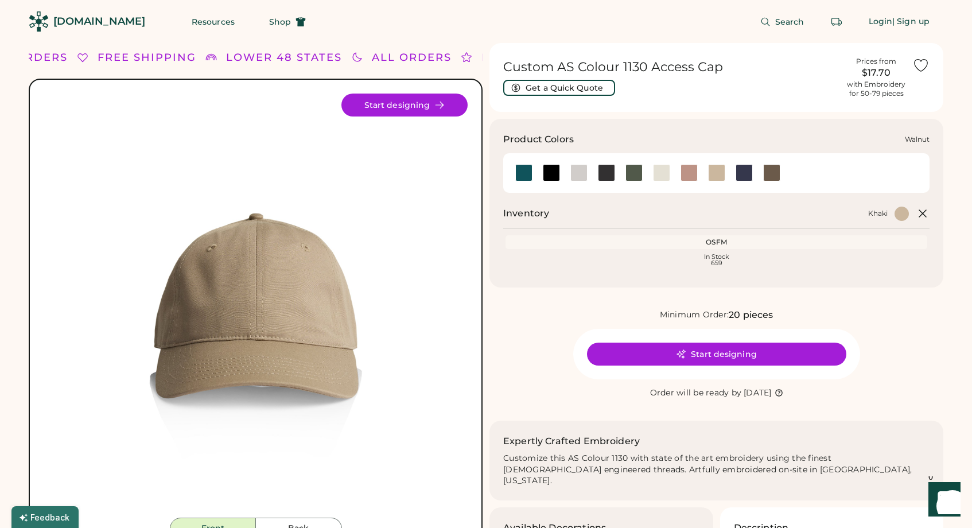
click at [775, 169] on div at bounding box center [771, 172] width 17 height 17
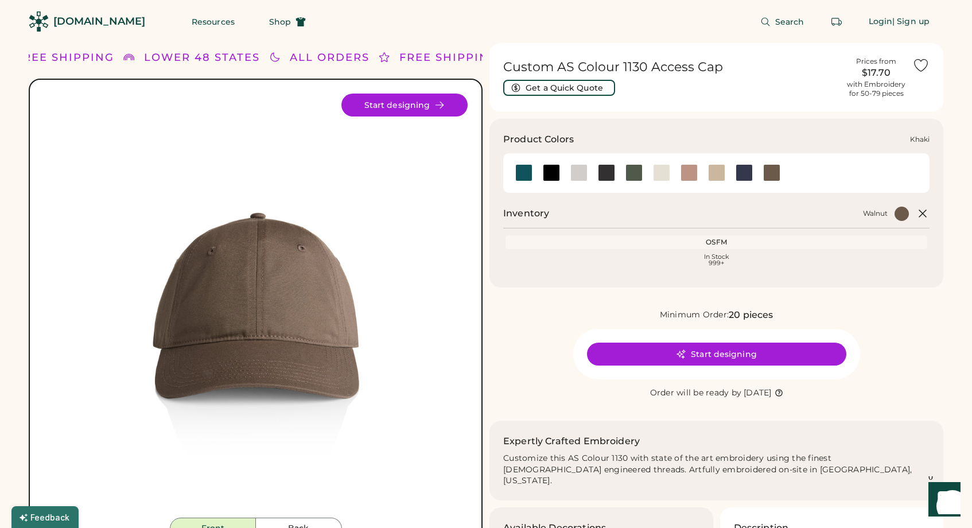
click at [718, 172] on div at bounding box center [716, 172] width 17 height 17
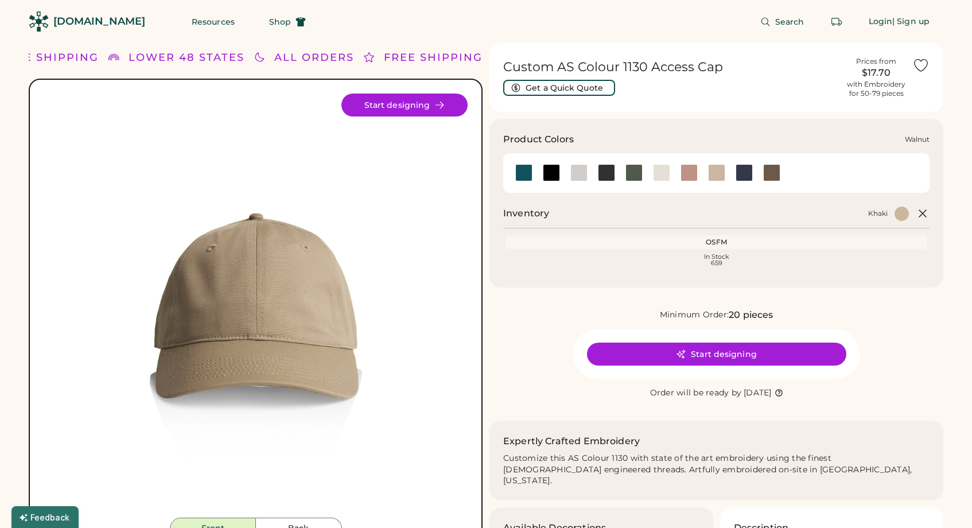
click at [772, 169] on div at bounding box center [771, 172] width 17 height 17
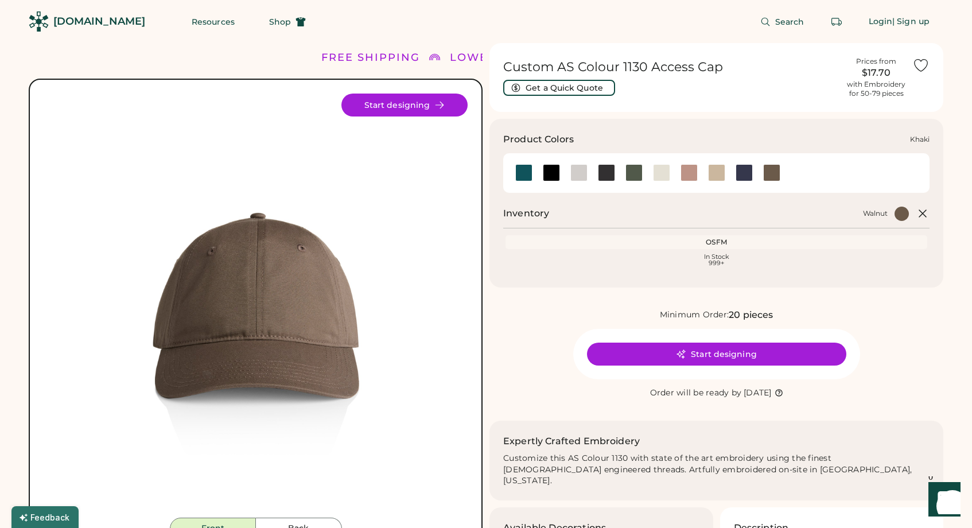
click at [714, 176] on div at bounding box center [716, 172] width 17 height 17
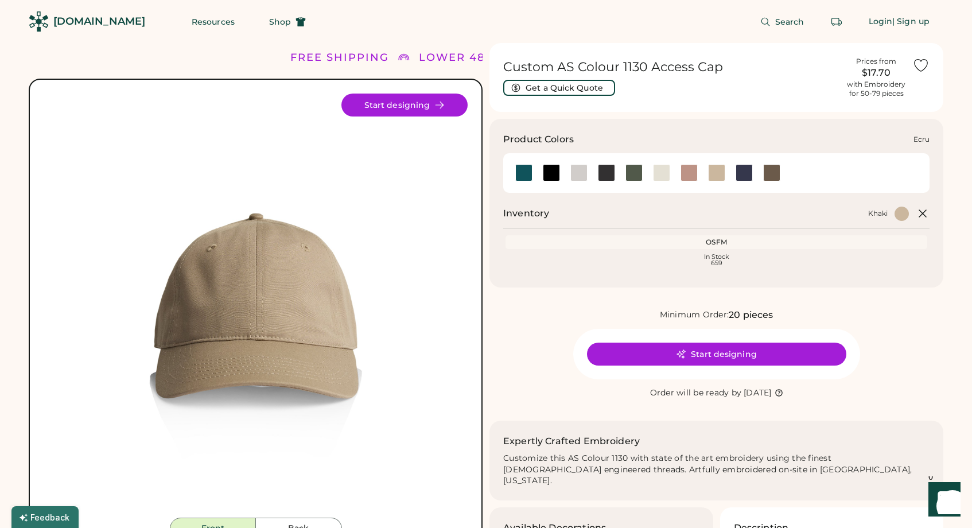
click at [660, 174] on div at bounding box center [661, 172] width 17 height 17
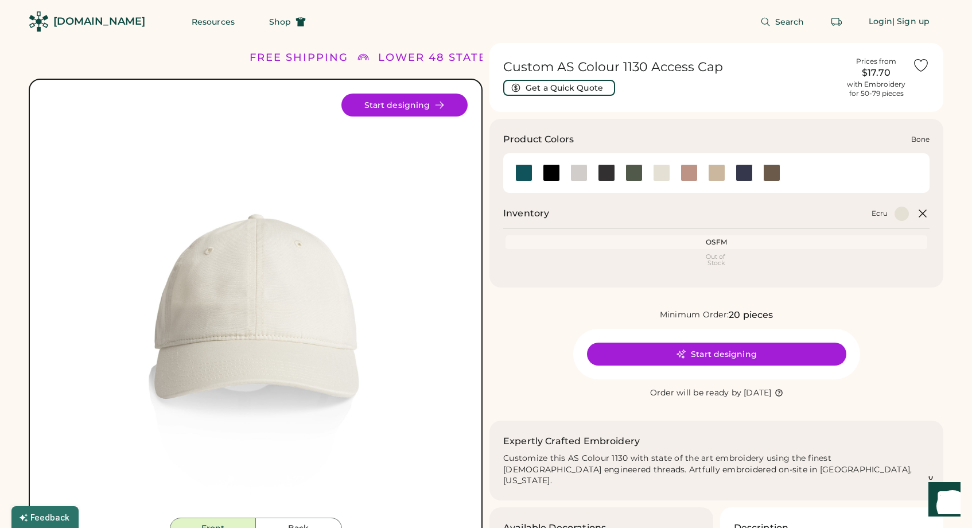
click at [576, 174] on div at bounding box center [578, 172] width 17 height 17
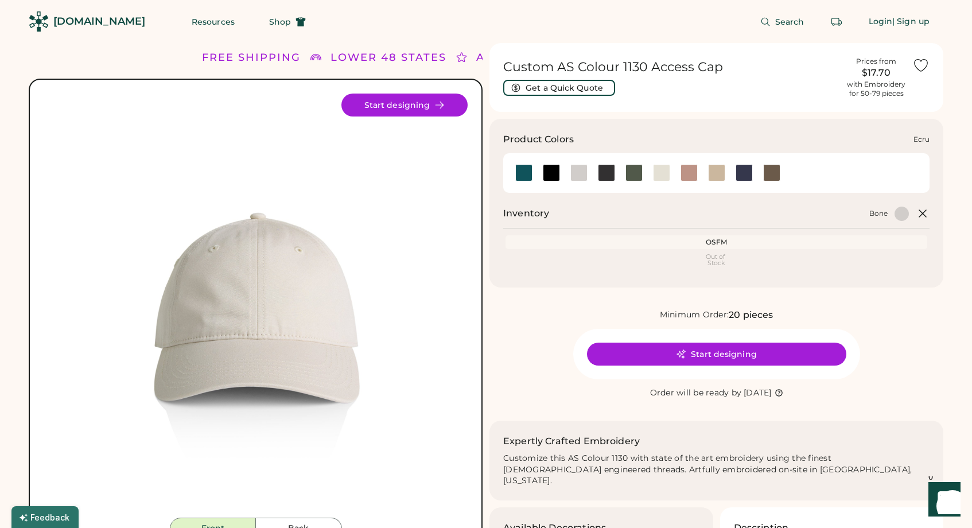
click at [659, 175] on div at bounding box center [661, 172] width 17 height 17
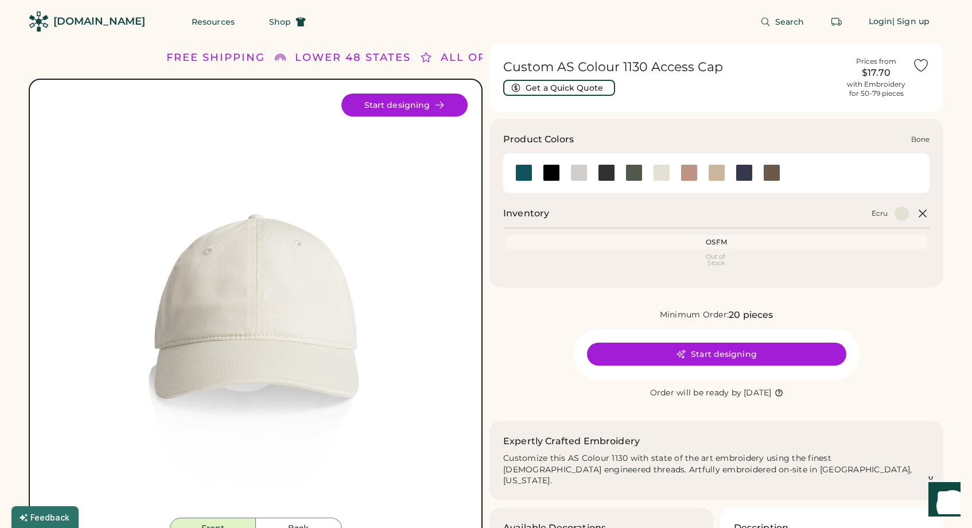
click at [579, 174] on div at bounding box center [578, 172] width 17 height 17
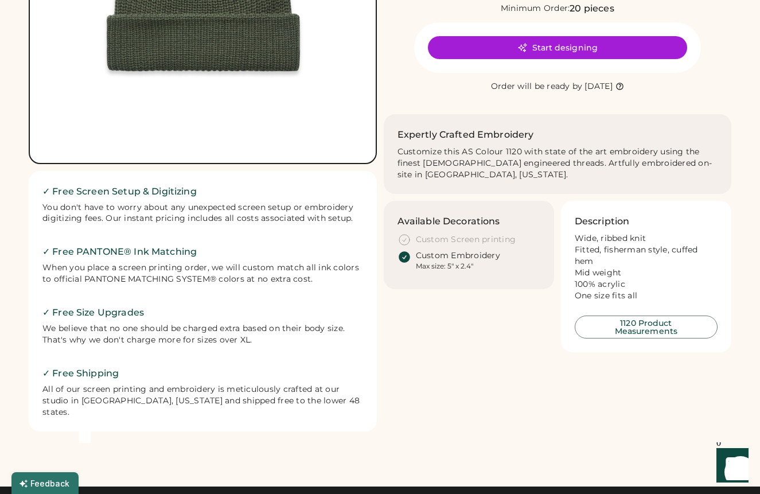
scroll to position [262, 0]
